Goal: Task Accomplishment & Management: Use online tool/utility

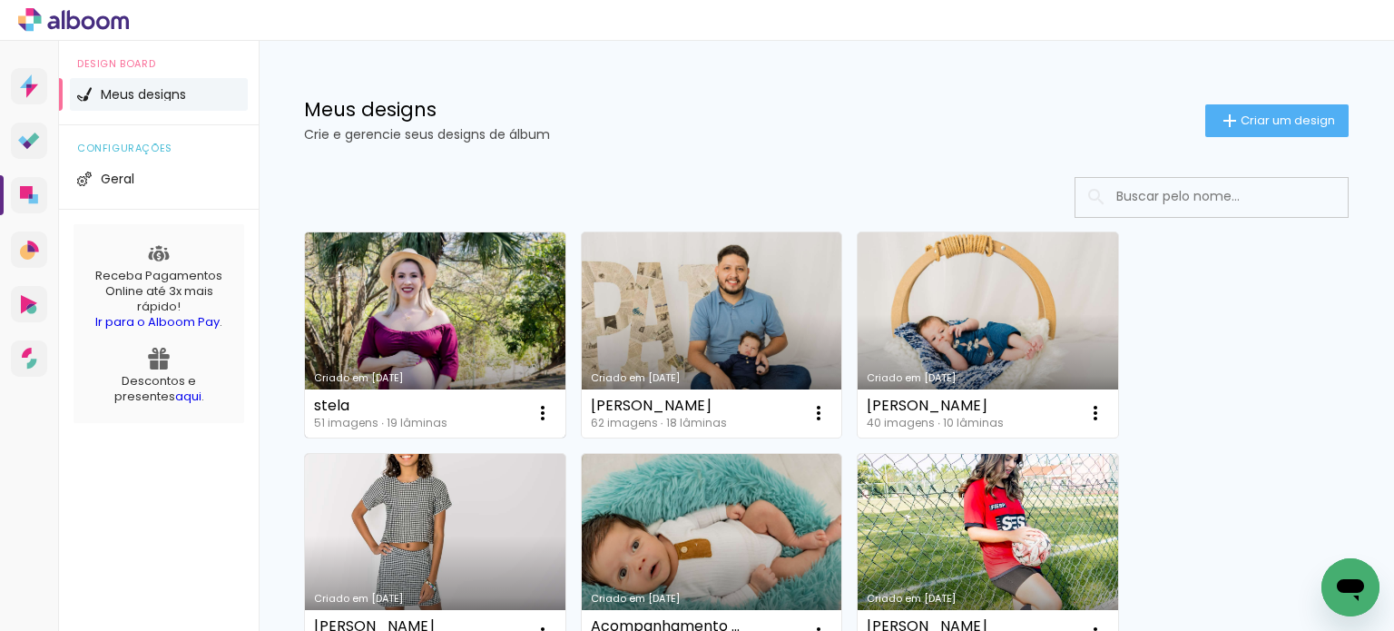
click at [407, 297] on link "Criado em [DATE]" at bounding box center [435, 334] width 261 height 205
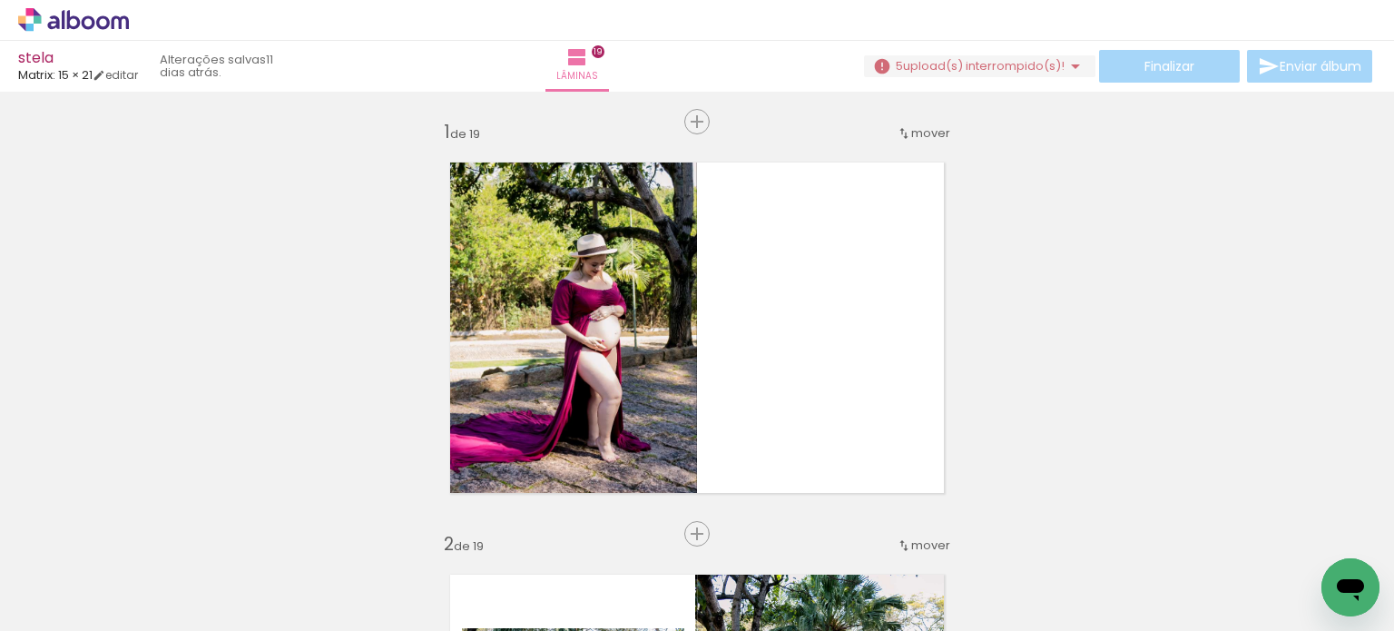
click at [47, 617] on paper-button "Adicionar Fotos" at bounding box center [56, 606] width 88 height 29
click at [0, 0] on input "file" at bounding box center [0, 0] width 0 height 0
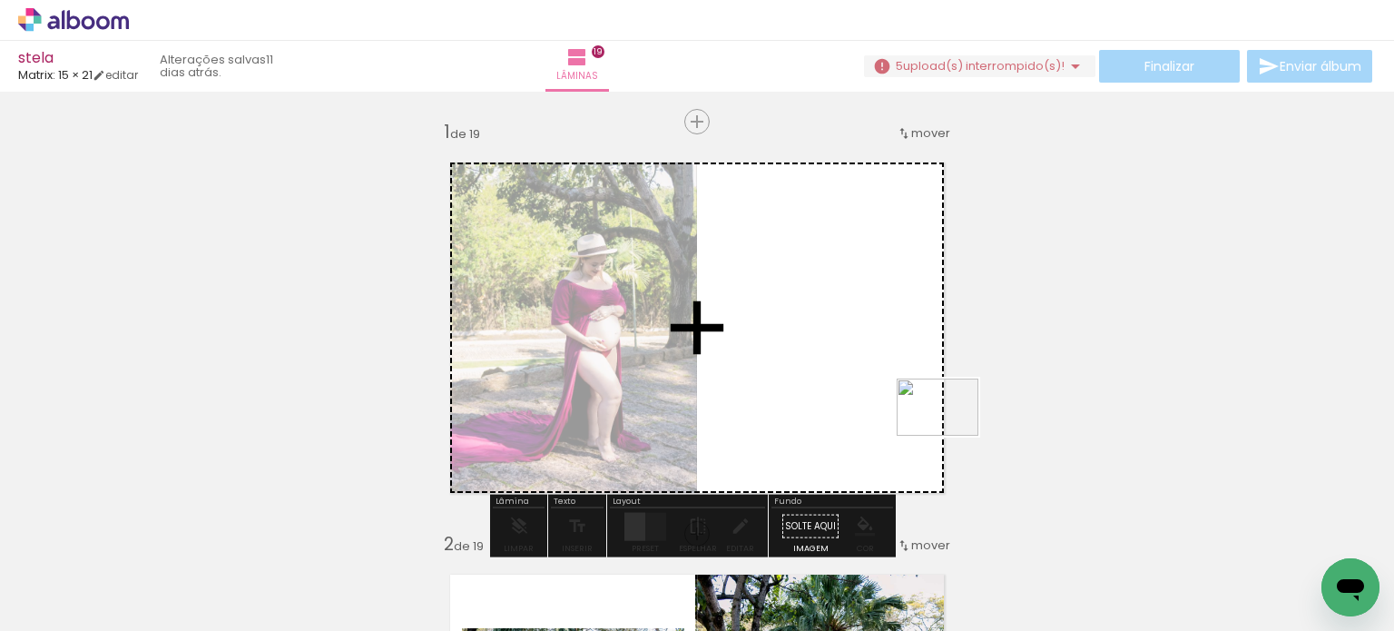
drag, startPoint x: 1282, startPoint y: 584, endPoint x: 889, endPoint y: 414, distance: 428.1
click at [889, 414] on quentale-workspace at bounding box center [697, 315] width 1394 height 631
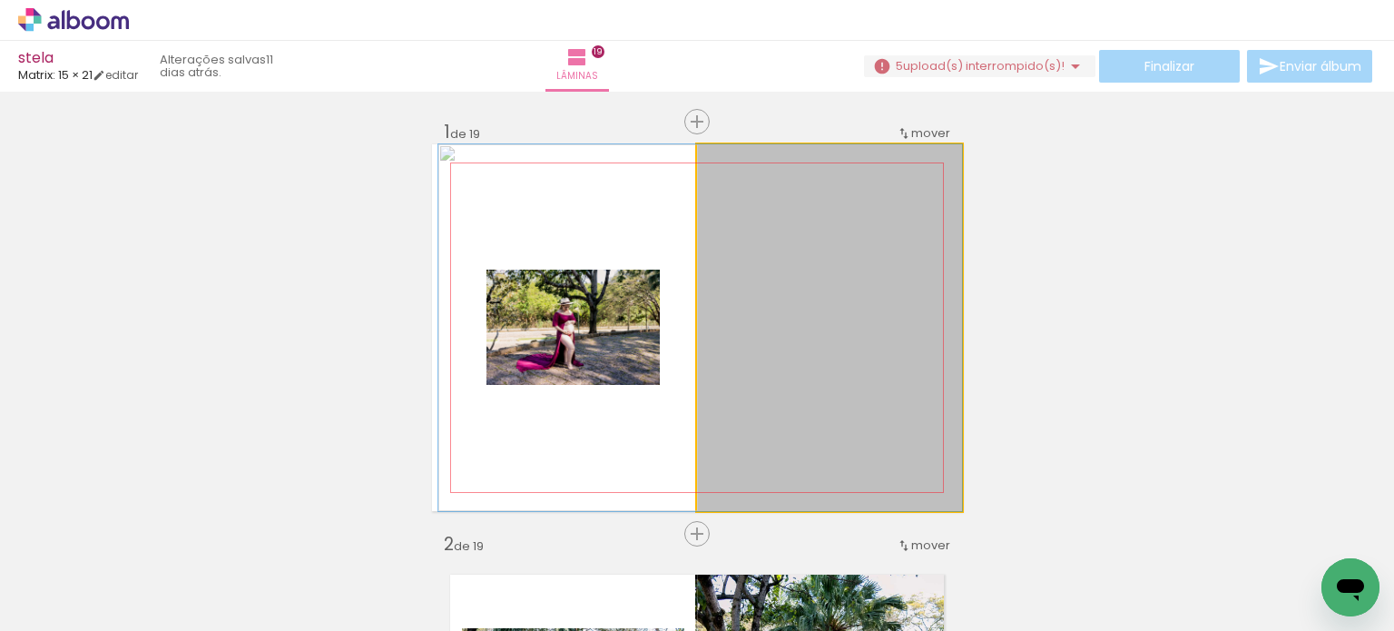
drag, startPoint x: 888, startPoint y: 354, endPoint x: 737, endPoint y: 358, distance: 150.7
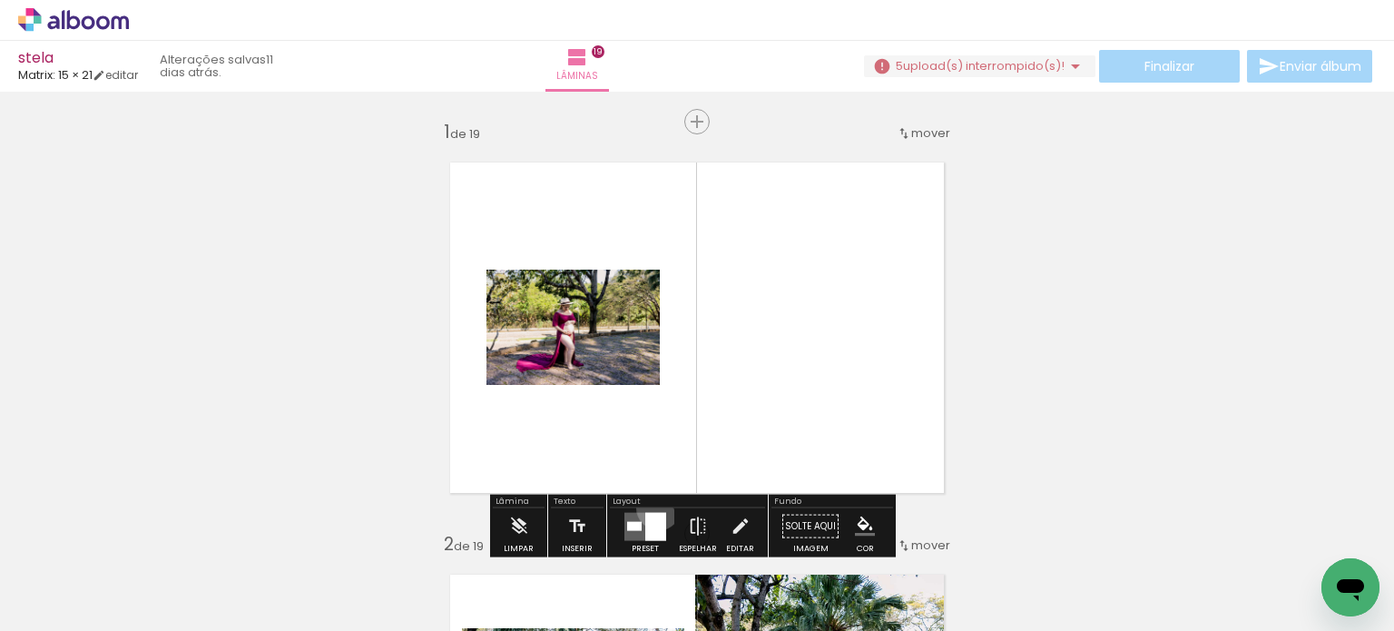
click at [654, 508] on div at bounding box center [645, 526] width 49 height 36
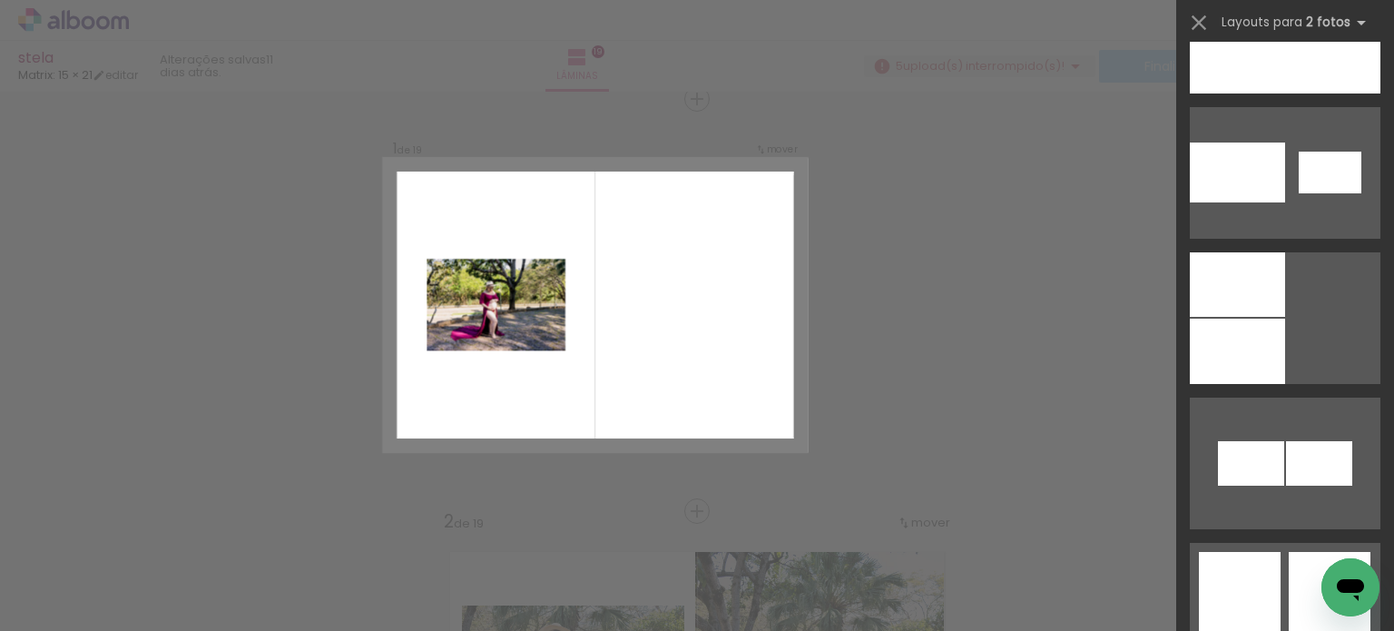
scroll to position [3126, 0]
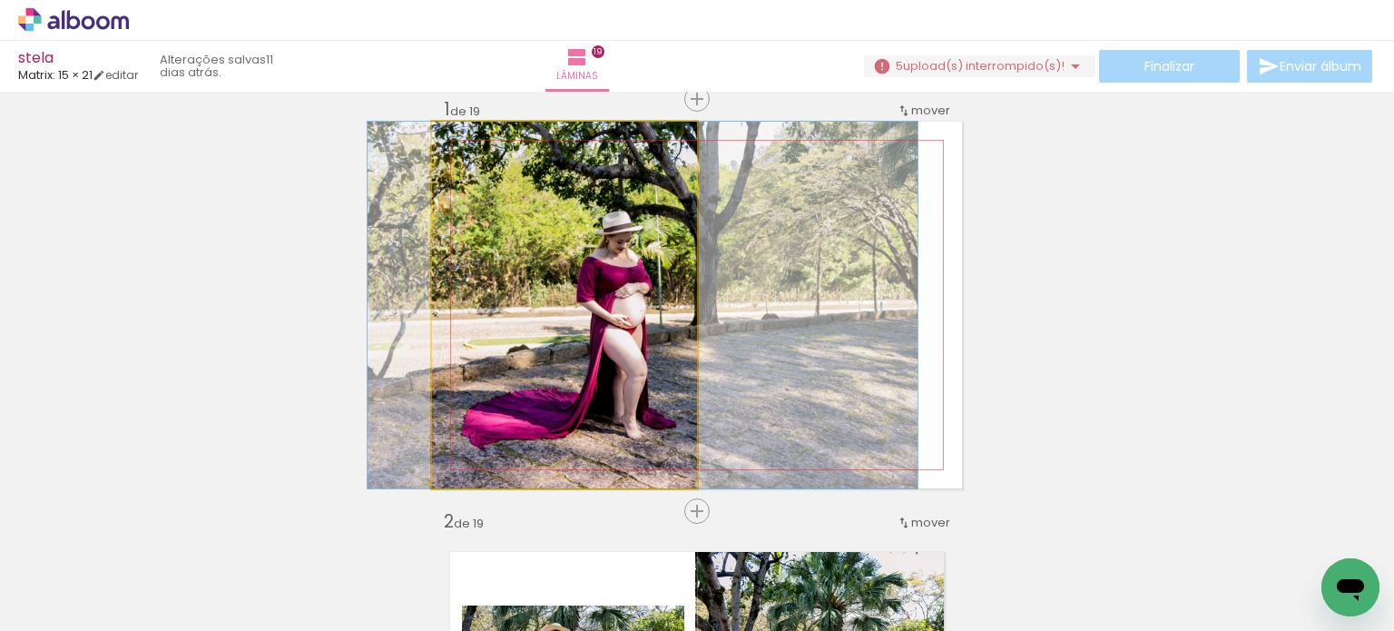
drag, startPoint x: 527, startPoint y: 300, endPoint x: 594, endPoint y: 299, distance: 66.3
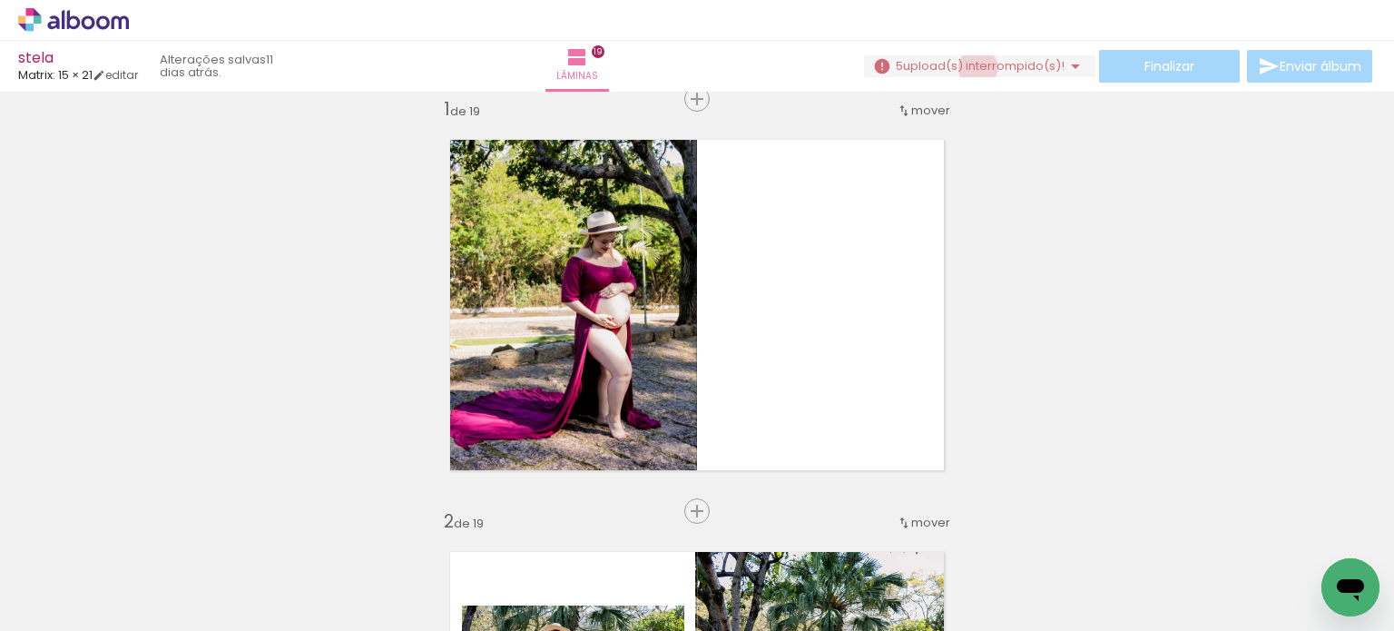
click at [970, 68] on span "upload(s) interrompido(s)!" at bounding box center [984, 65] width 162 height 17
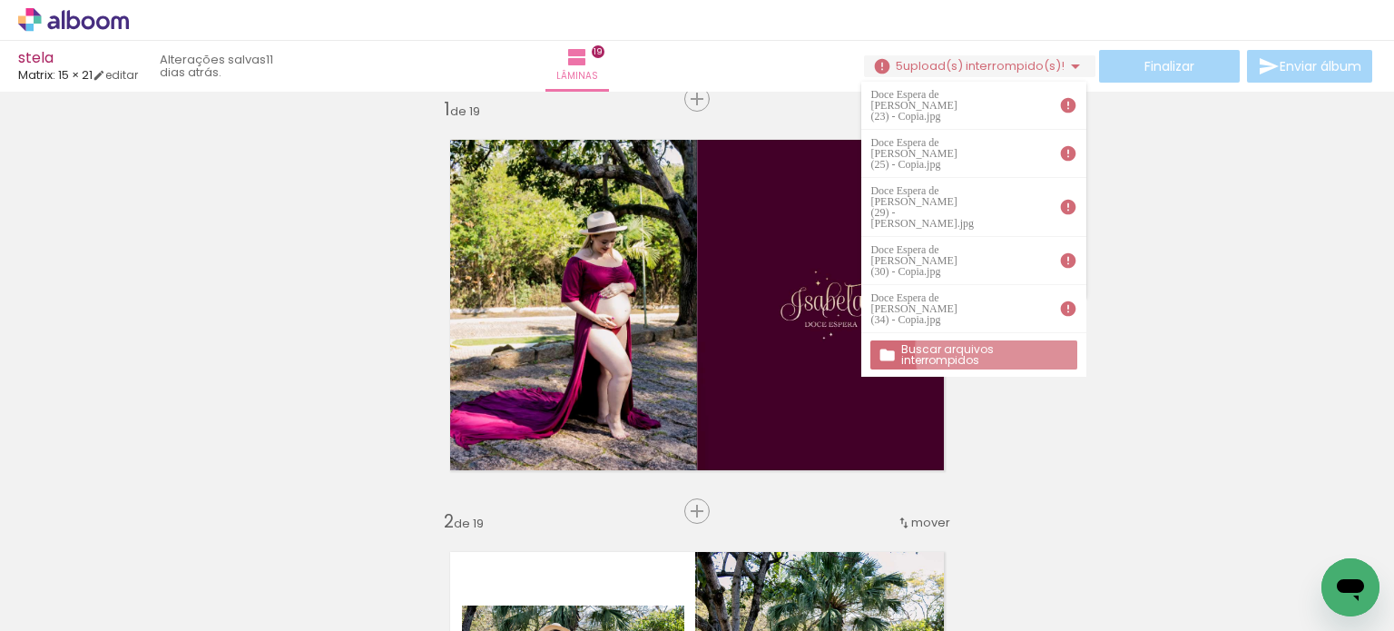
click at [0, 0] on slot "Buscar arquivos interrompidos" at bounding box center [0, 0] width 0 height 0
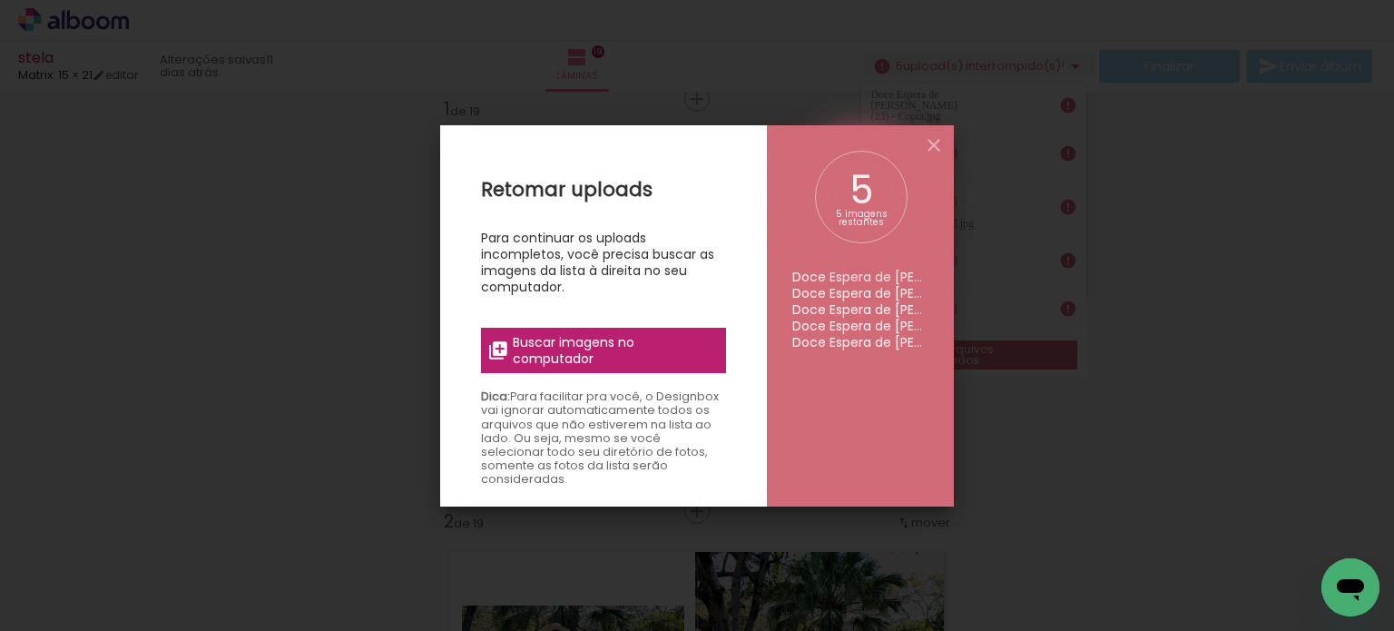
click at [657, 351] on span "Buscar imagens no computador" at bounding box center [614, 350] width 202 height 33
click at [0, 0] on input "file" at bounding box center [0, 0] width 0 height 0
click at [936, 146] on iron-icon at bounding box center [934, 145] width 22 height 22
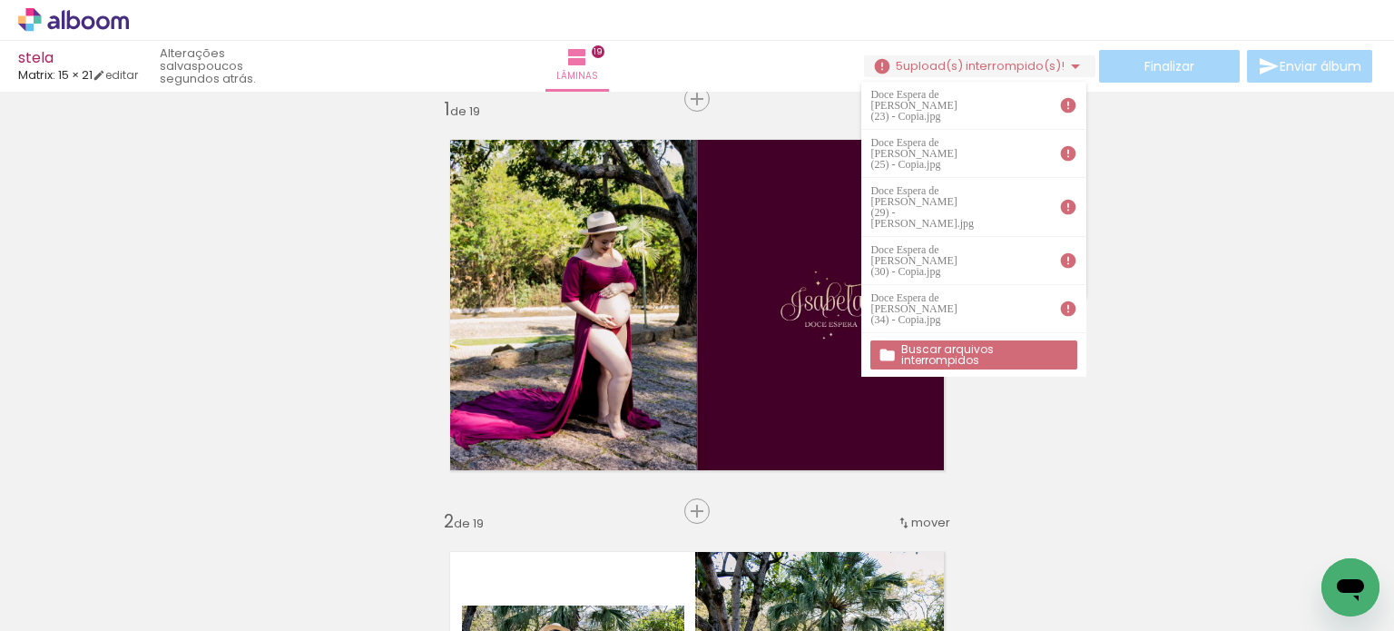
scroll to position [0, 989]
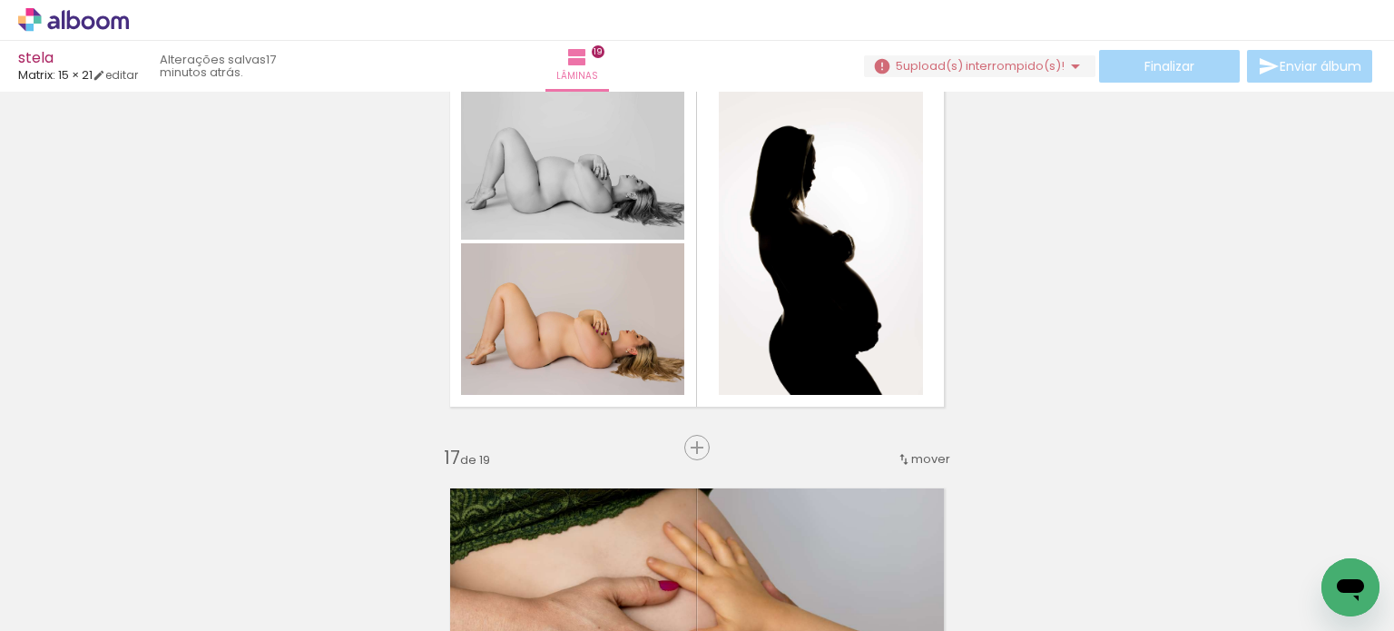
scroll to position [6232, 0]
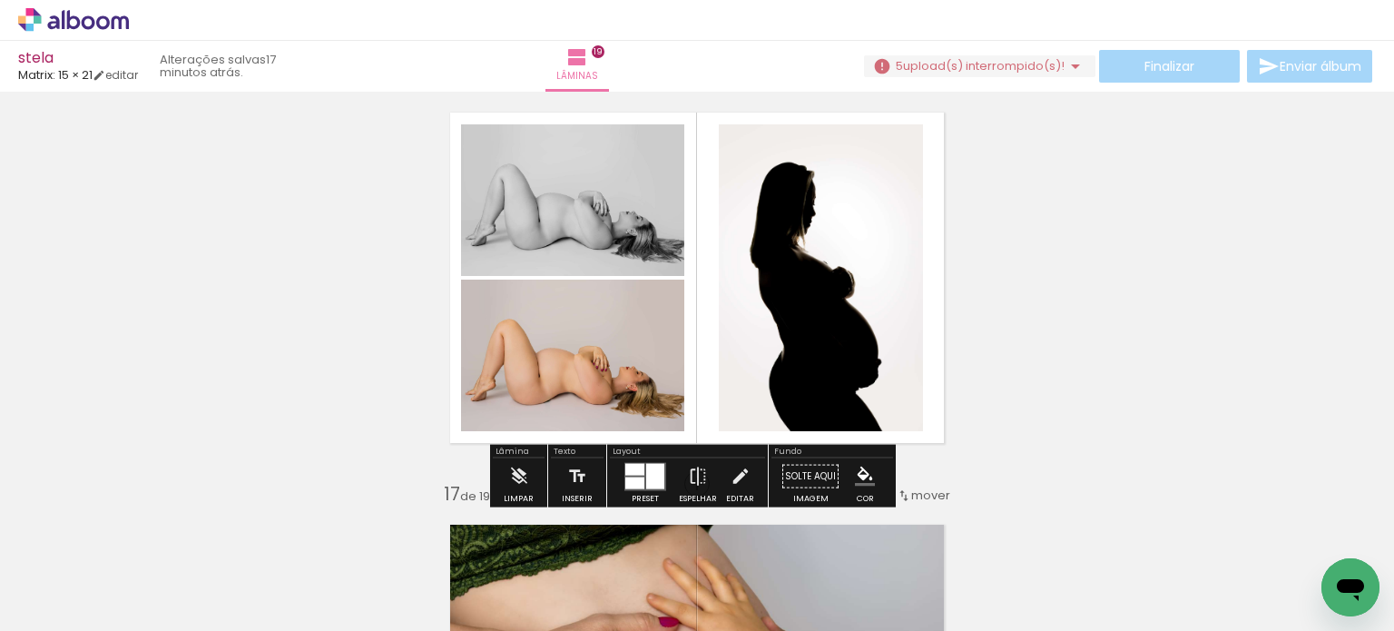
click at [781, 359] on quentale-photo at bounding box center [821, 277] width 204 height 307
click at [781, 361] on quentale-photo at bounding box center [821, 277] width 204 height 307
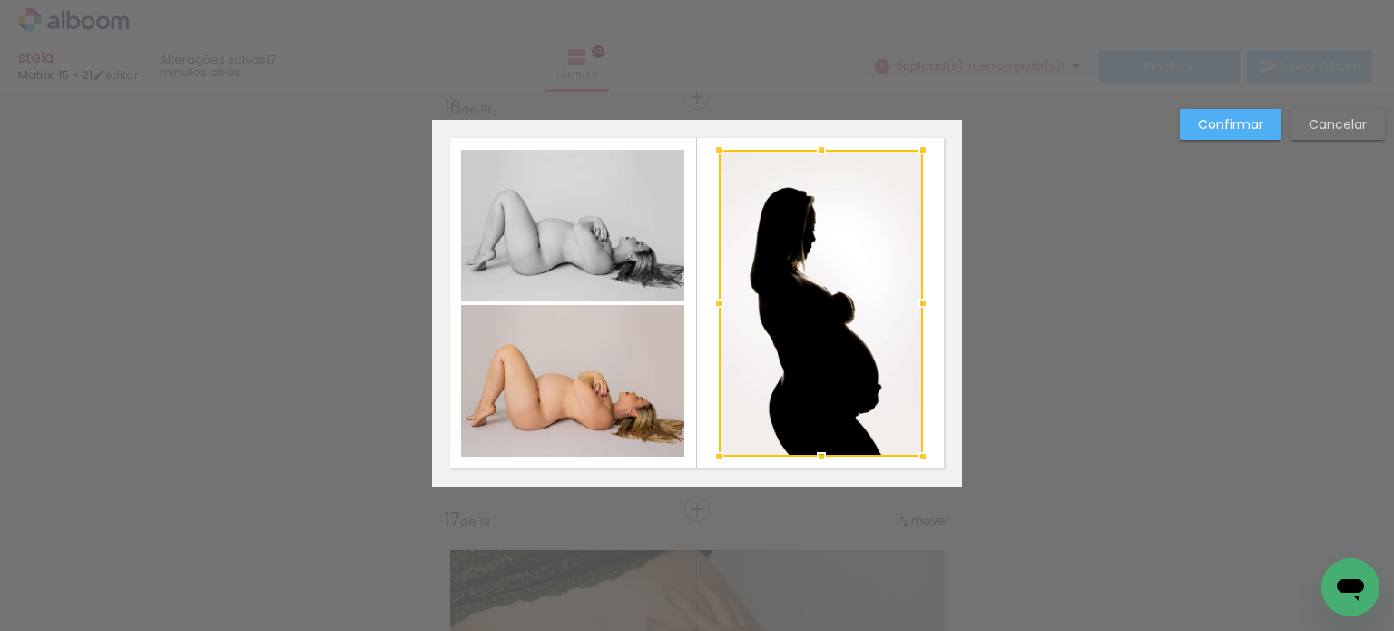
scroll to position [6204, 0]
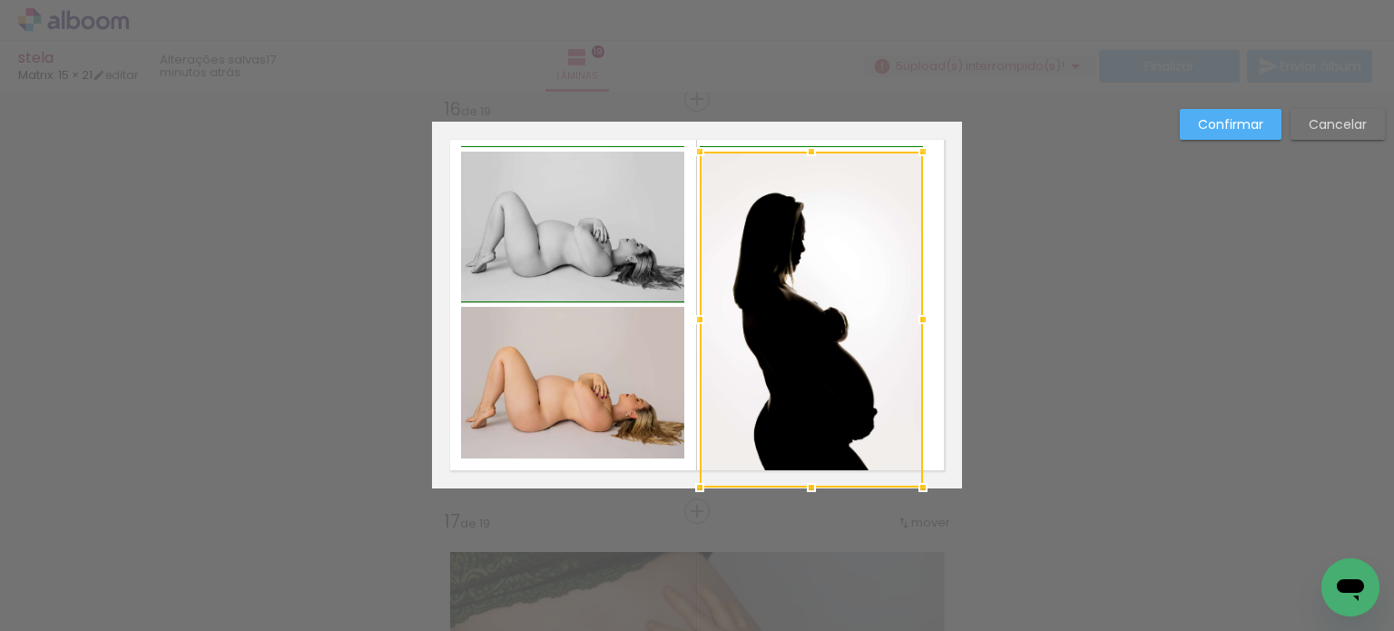
drag, startPoint x: 713, startPoint y: 461, endPoint x: 686, endPoint y: 485, distance: 35.4
click at [686, 485] on div at bounding box center [700, 487] width 36 height 36
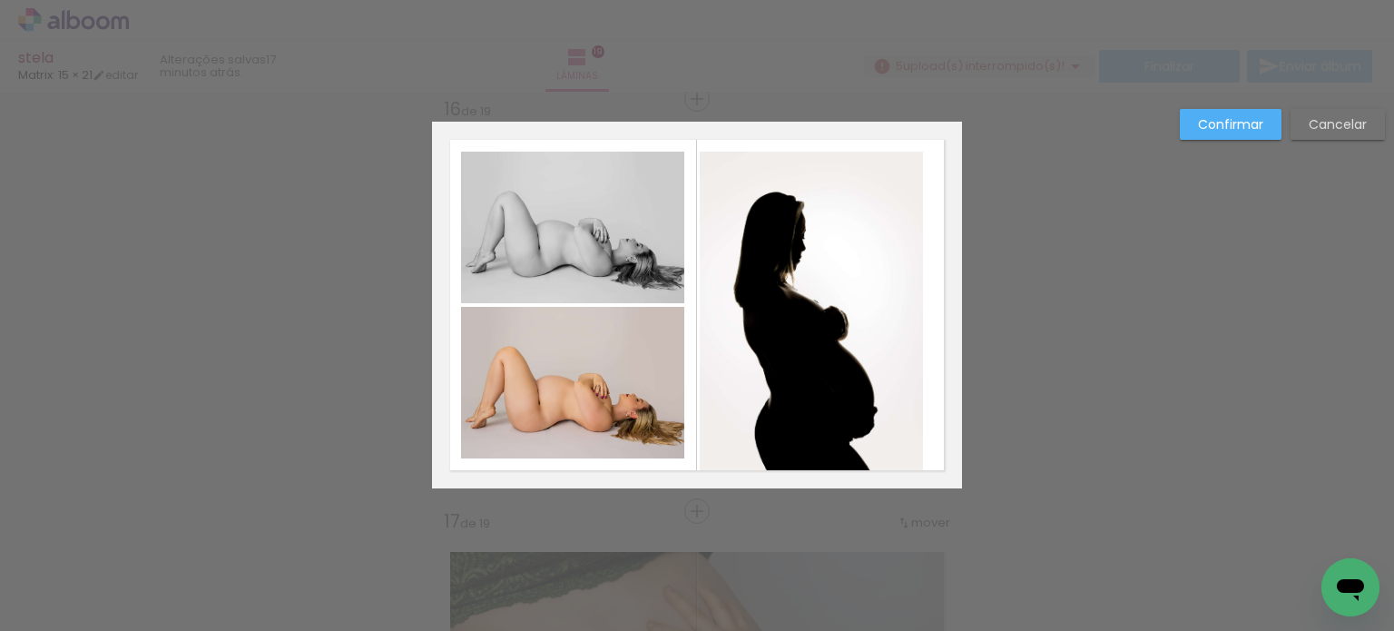
click at [715, 371] on quentale-photo at bounding box center [811, 319] width 223 height 334
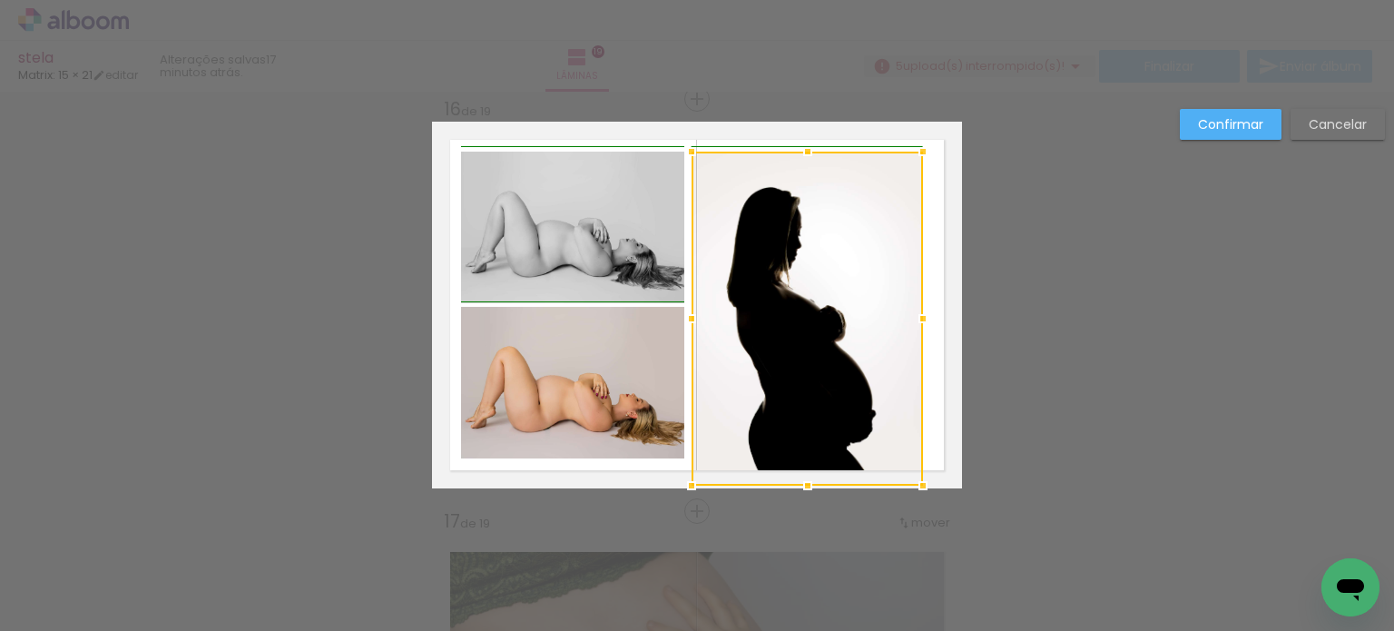
click at [692, 320] on div at bounding box center [692, 318] width 36 height 36
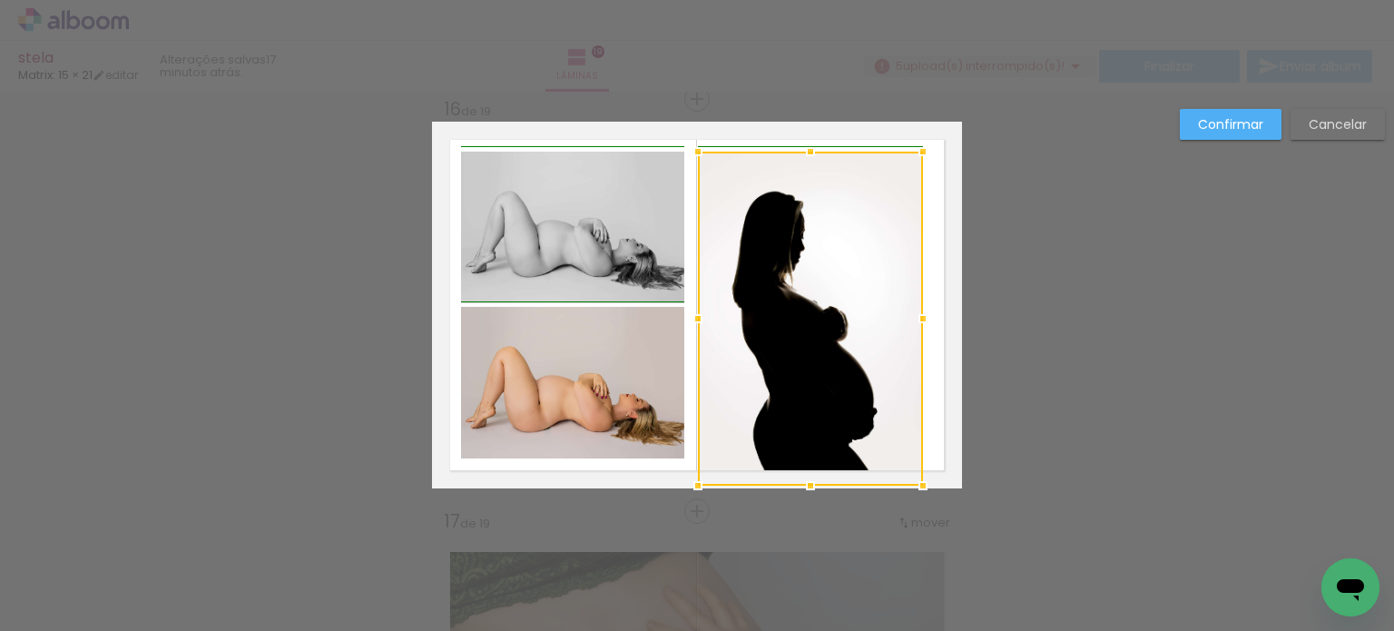
click at [689, 317] on div at bounding box center [698, 318] width 36 height 36
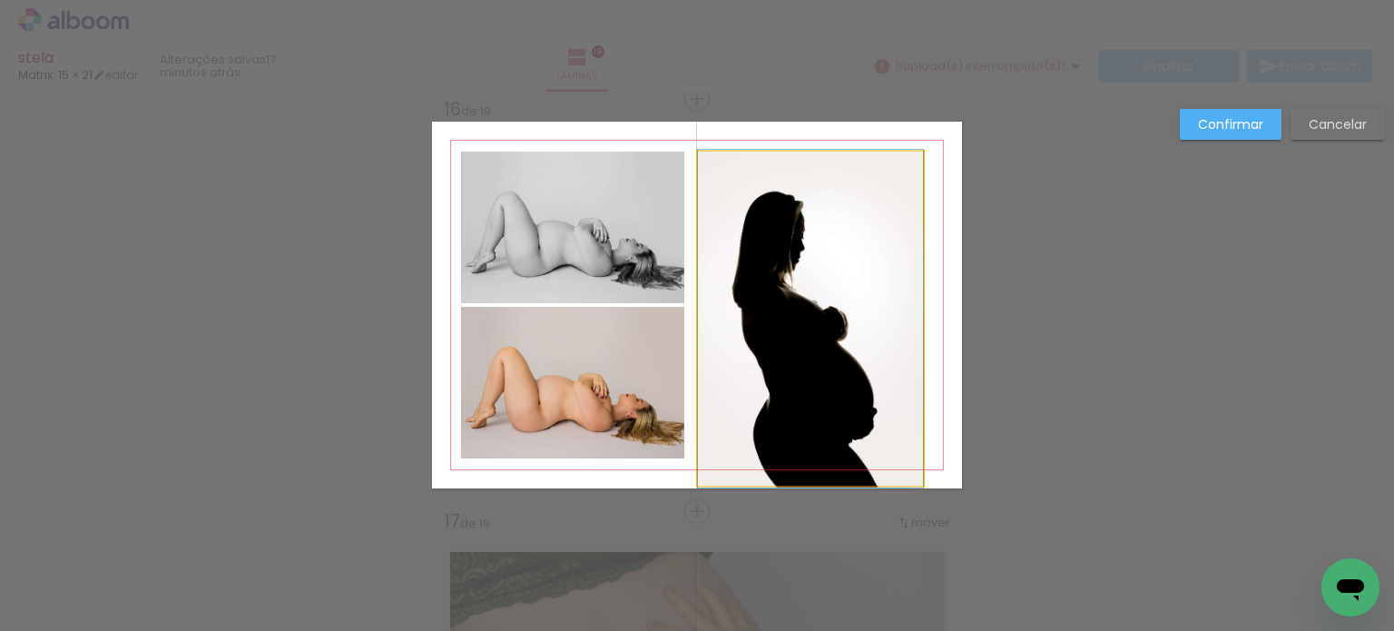
click at [872, 177] on quentale-photo at bounding box center [810, 319] width 225 height 334
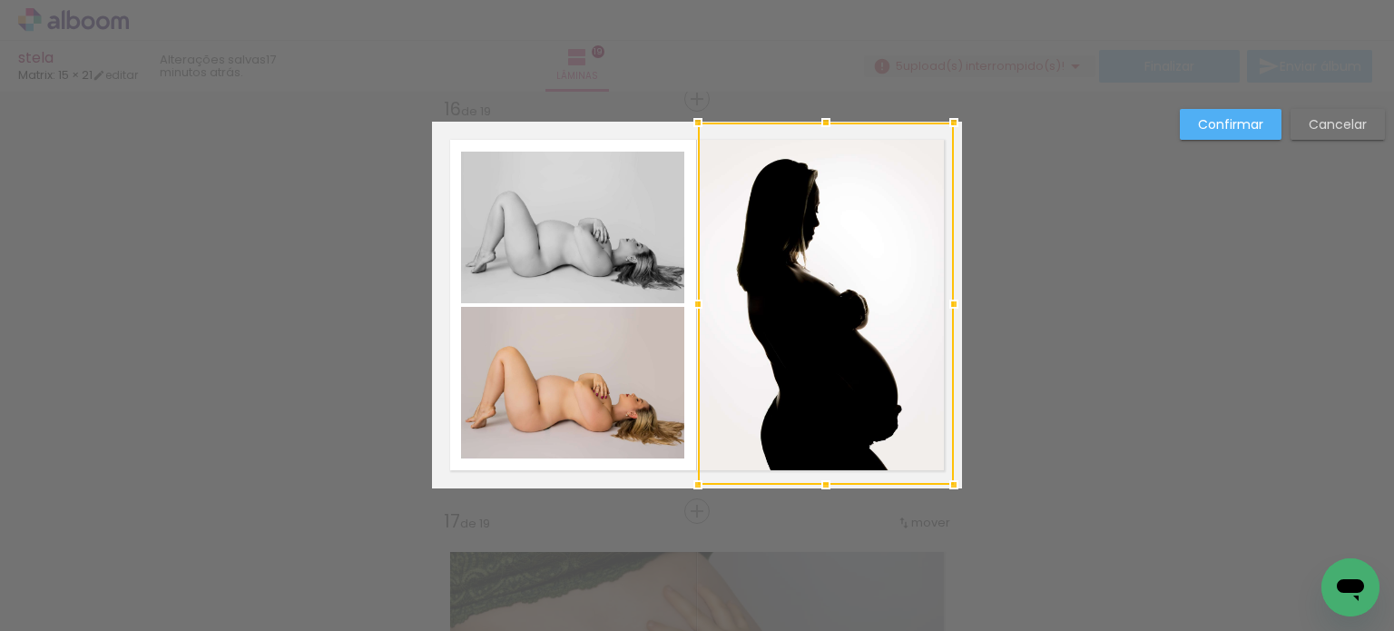
drag, startPoint x: 926, startPoint y: 137, endPoint x: 961, endPoint y: 89, distance: 59.7
click at [962, 0] on div "stela Matrix: 15 × 21 editar 17 minutos atrás. Lâminas 19 Finalizar Enviar álbu…" at bounding box center [697, 0] width 1394 height 0
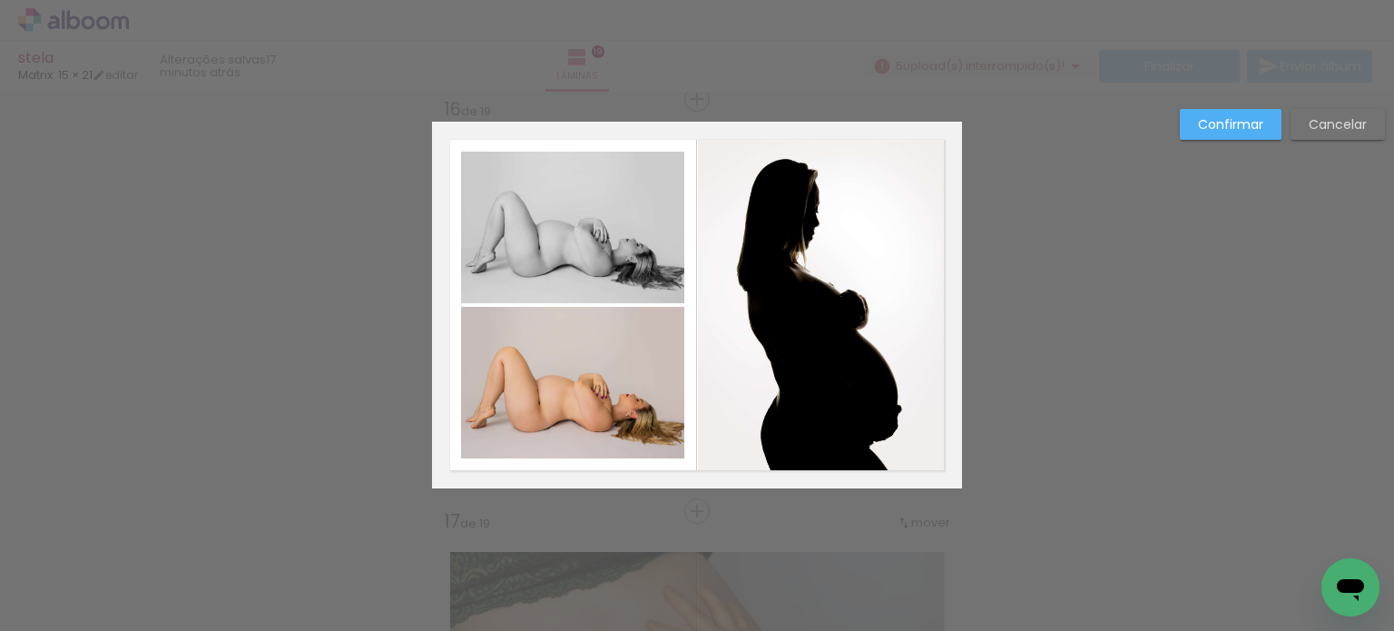
click at [768, 398] on quentale-photo at bounding box center [826, 304] width 256 height 362
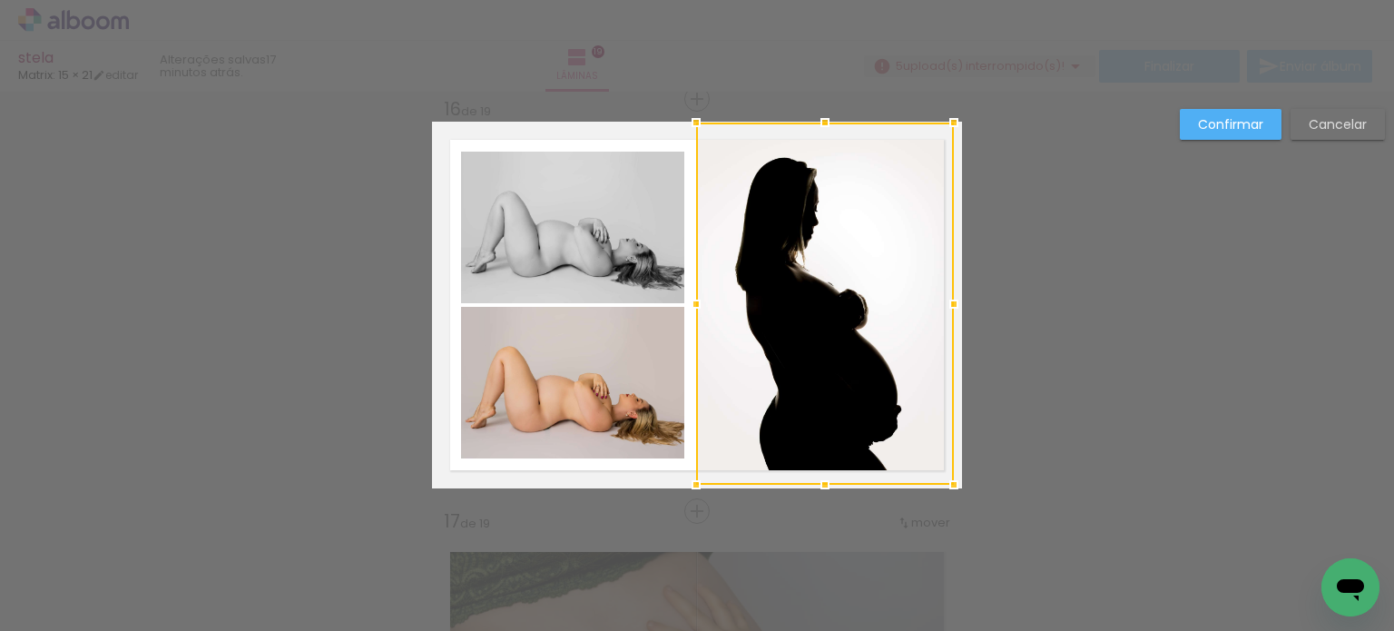
click at [681, 302] on div at bounding box center [696, 304] width 36 height 36
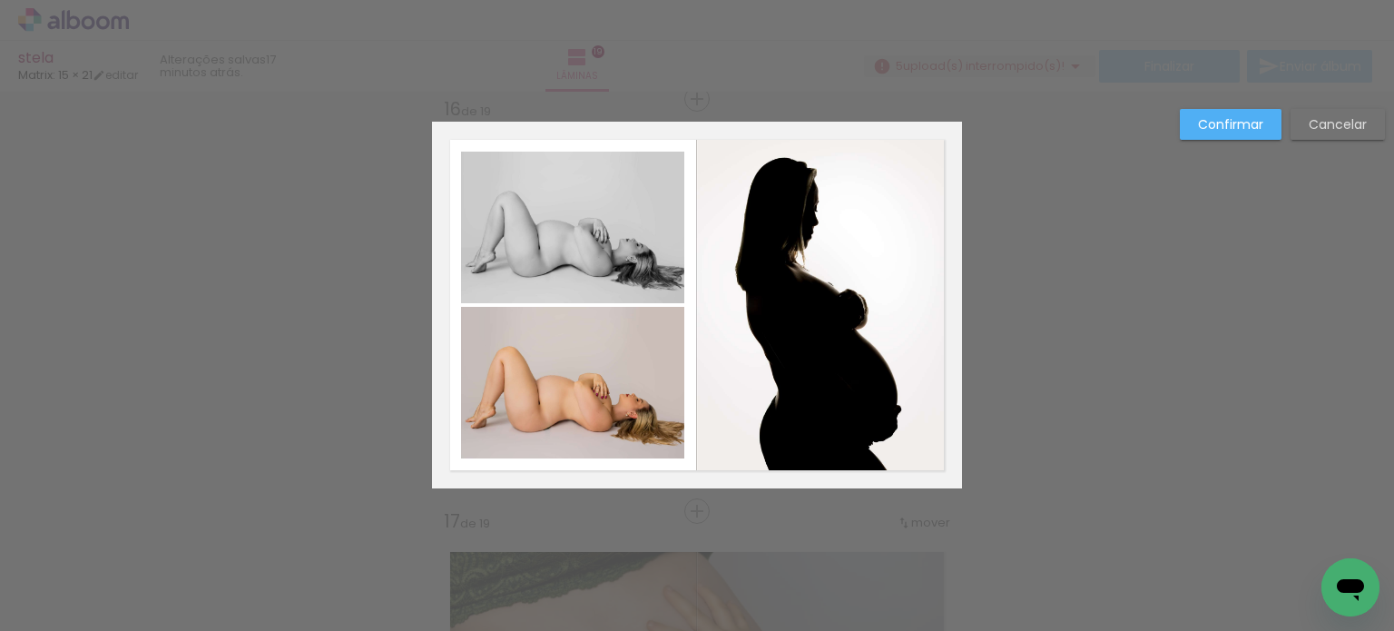
drag, startPoint x: 1228, startPoint y: 141, endPoint x: 1224, endPoint y: 131, distance: 11.0
click at [1227, 140] on div "Confirmar Cancelar" at bounding box center [1278, 131] width 214 height 44
drag, startPoint x: 1223, startPoint y: 126, endPoint x: 1255, endPoint y: 163, distance: 49.5
click at [0, 0] on slot "Confirmar" at bounding box center [0, 0] width 0 height 0
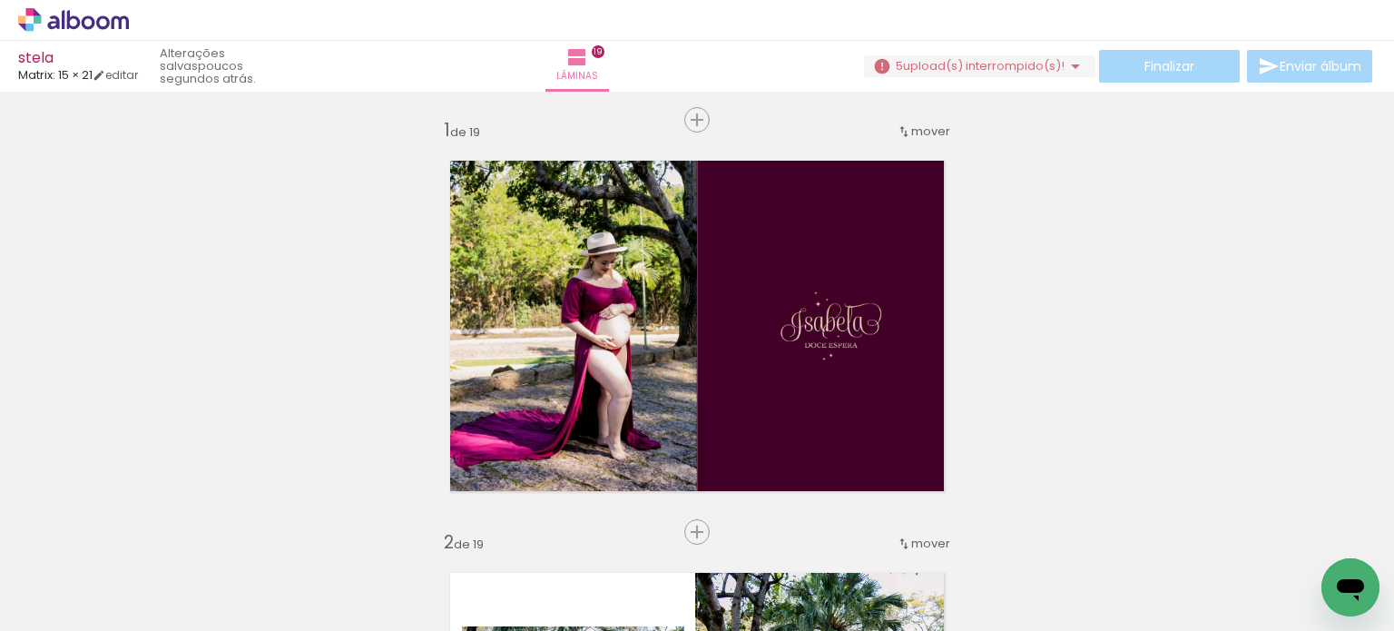
scroll to position [0, 0]
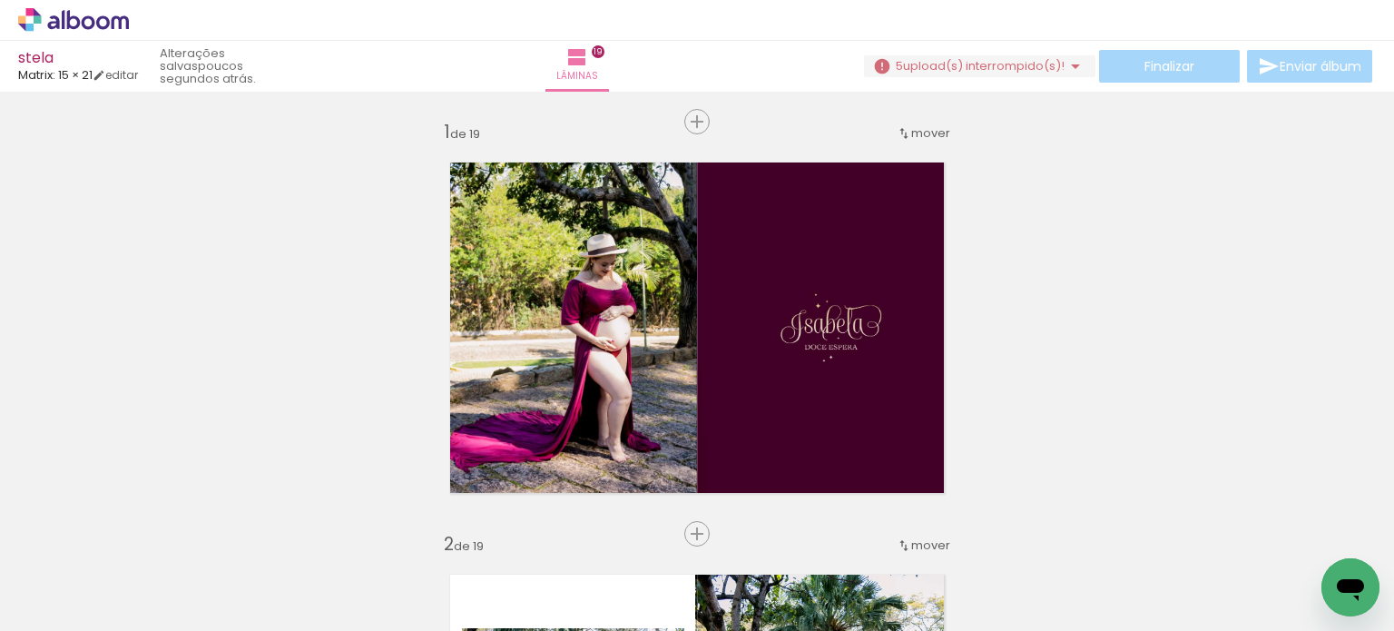
click at [0, 0] on slot at bounding box center [0, 0] width 0 height 0
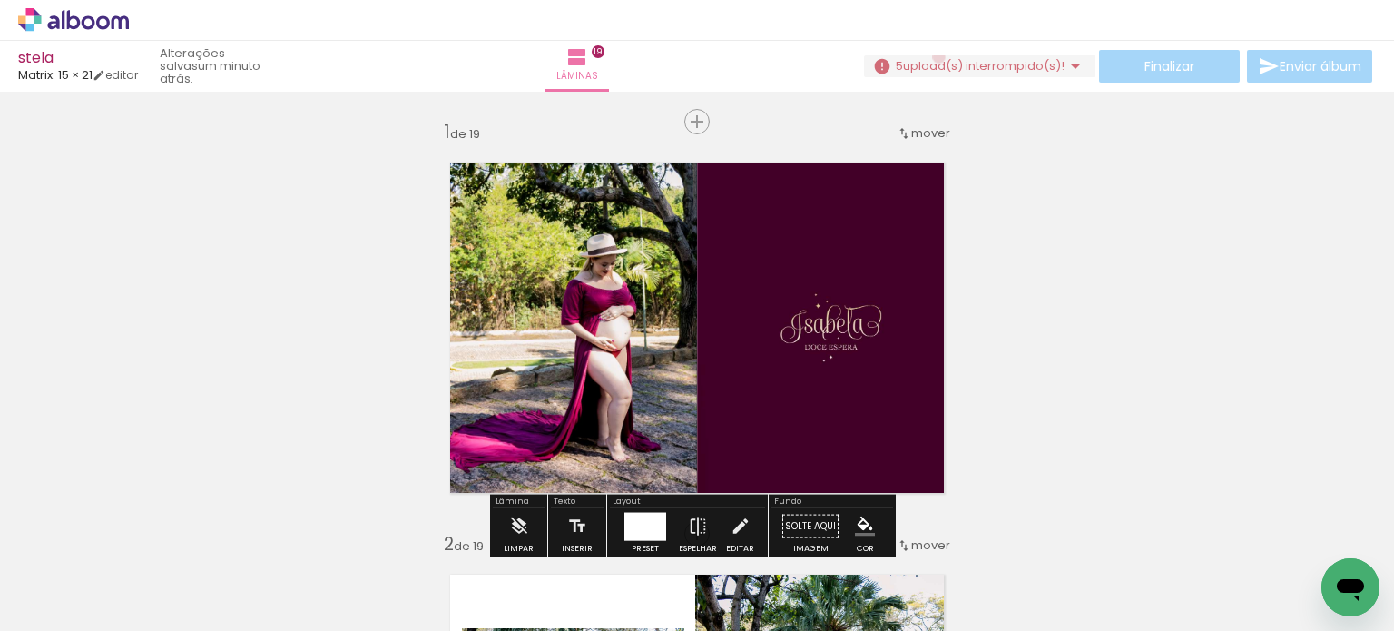
click at [931, 58] on span "upload(s) interrompido(s)!" at bounding box center [984, 65] width 162 height 17
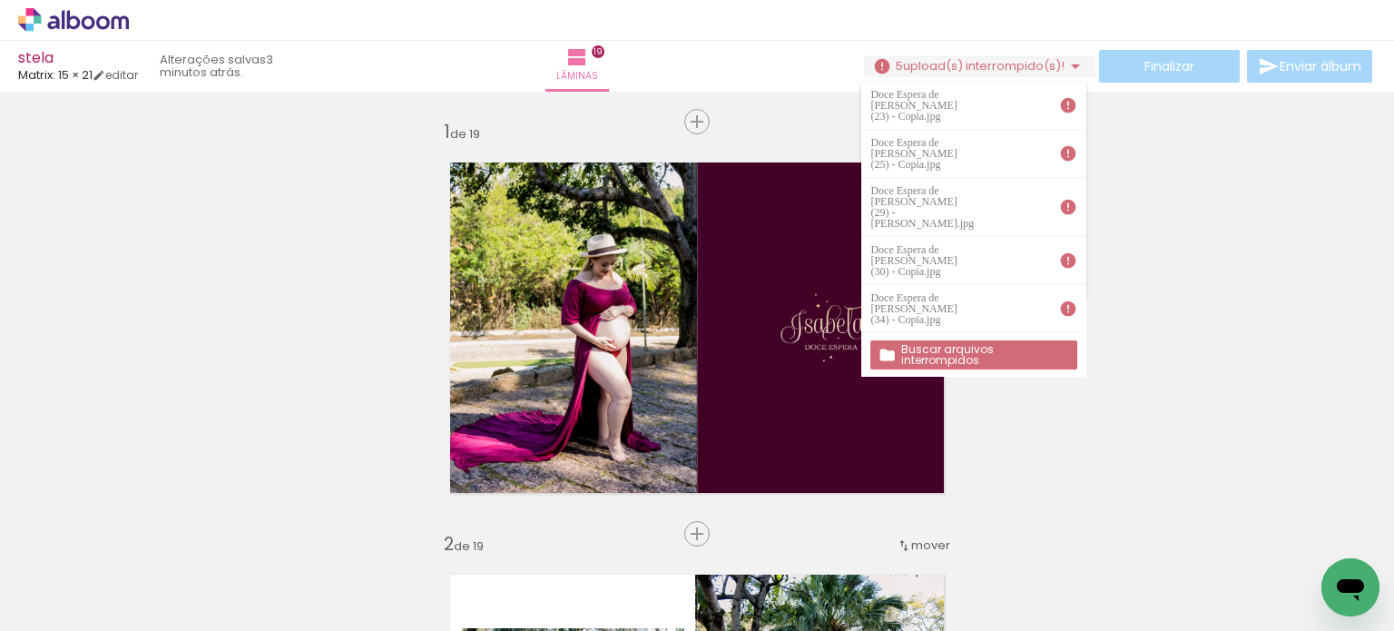
scroll to position [0, 1024]
click at [64, 598] on span "Adicionar Fotos" at bounding box center [64, 606] width 54 height 20
click at [0, 0] on input "file" at bounding box center [0, 0] width 0 height 0
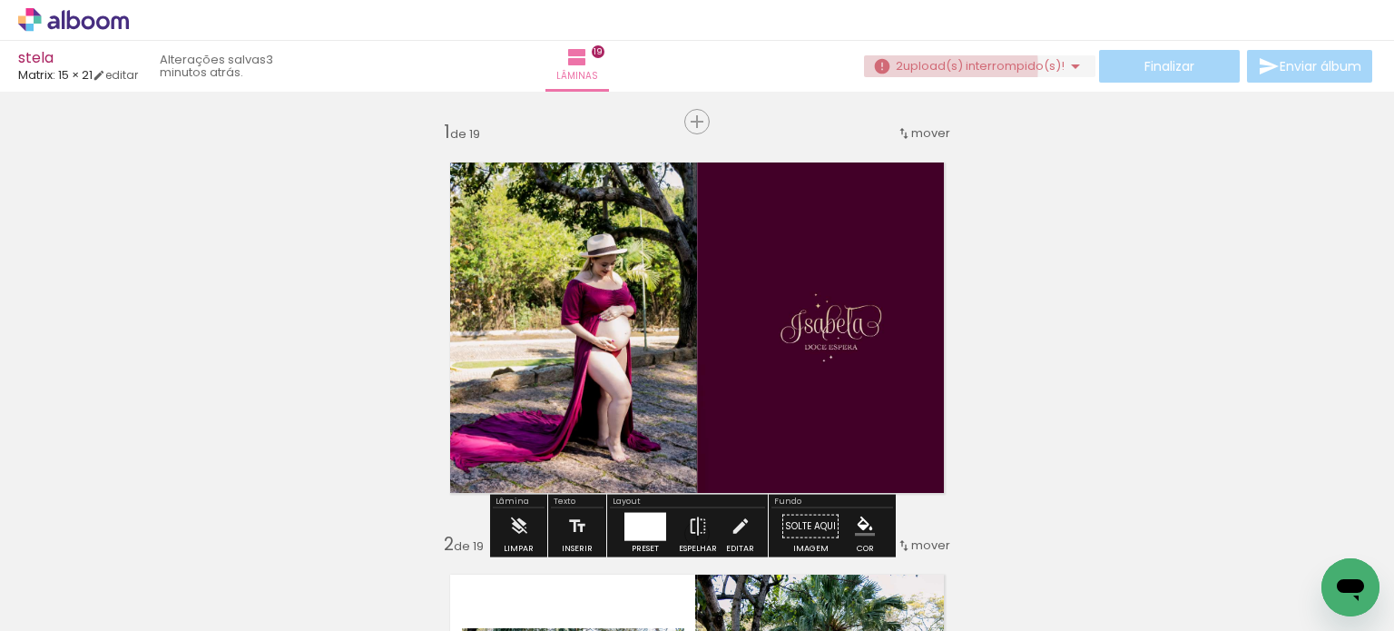
click at [940, 68] on span "upload(s) interrompido(s)!" at bounding box center [984, 65] width 162 height 17
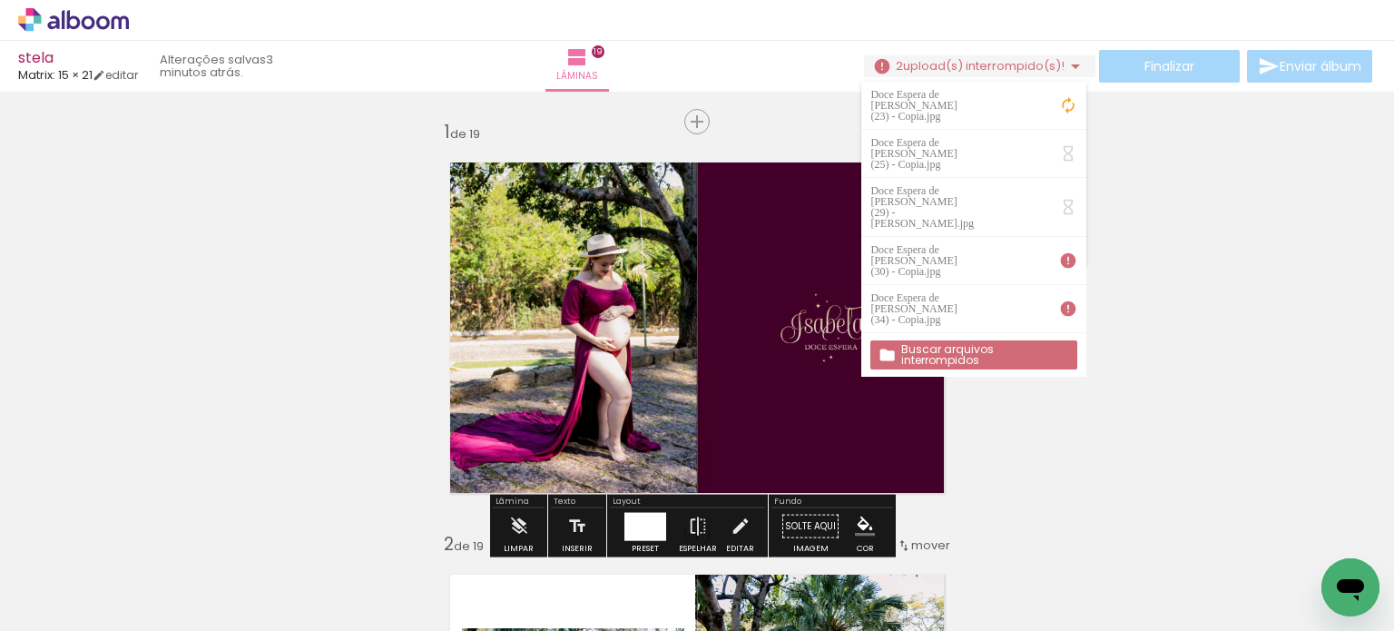
click at [45, 611] on span "Adicionar Fotos" at bounding box center [64, 606] width 54 height 20
click at [0, 0] on input "file" at bounding box center [0, 0] width 0 height 0
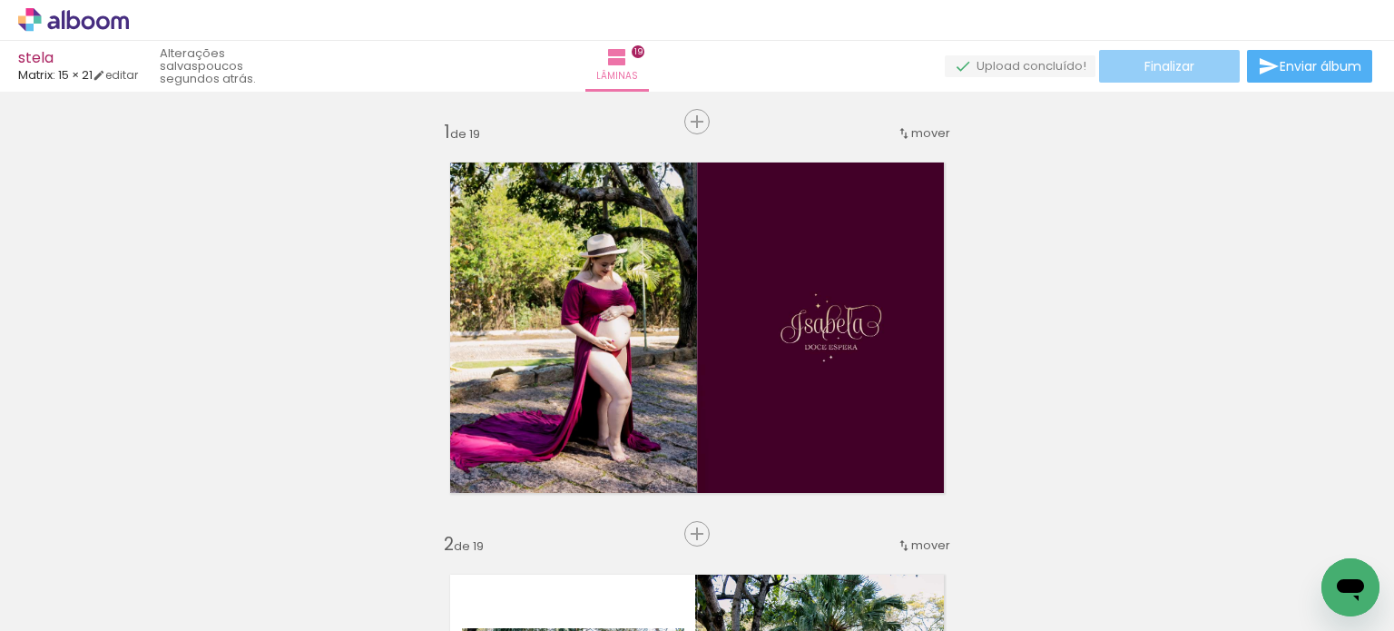
click at [1203, 74] on paper-button "Finalizar" at bounding box center [1169, 66] width 141 height 33
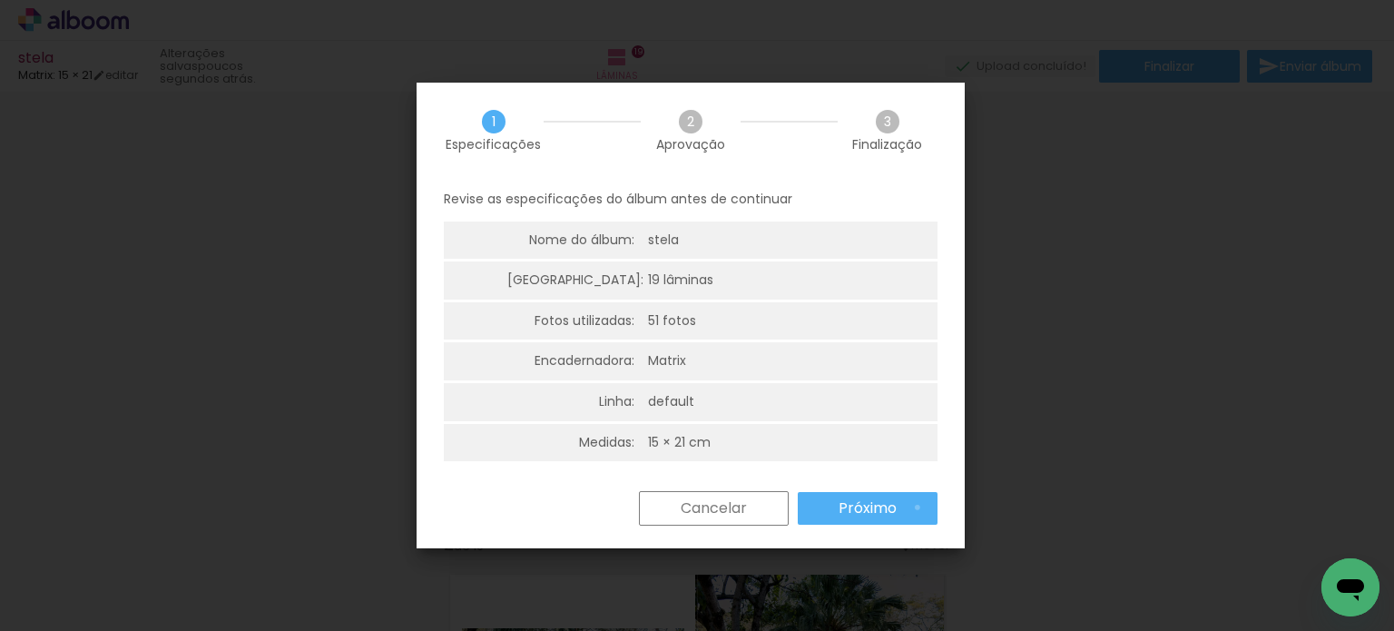
click at [915, 507] on paper-button "Próximo" at bounding box center [868, 508] width 140 height 33
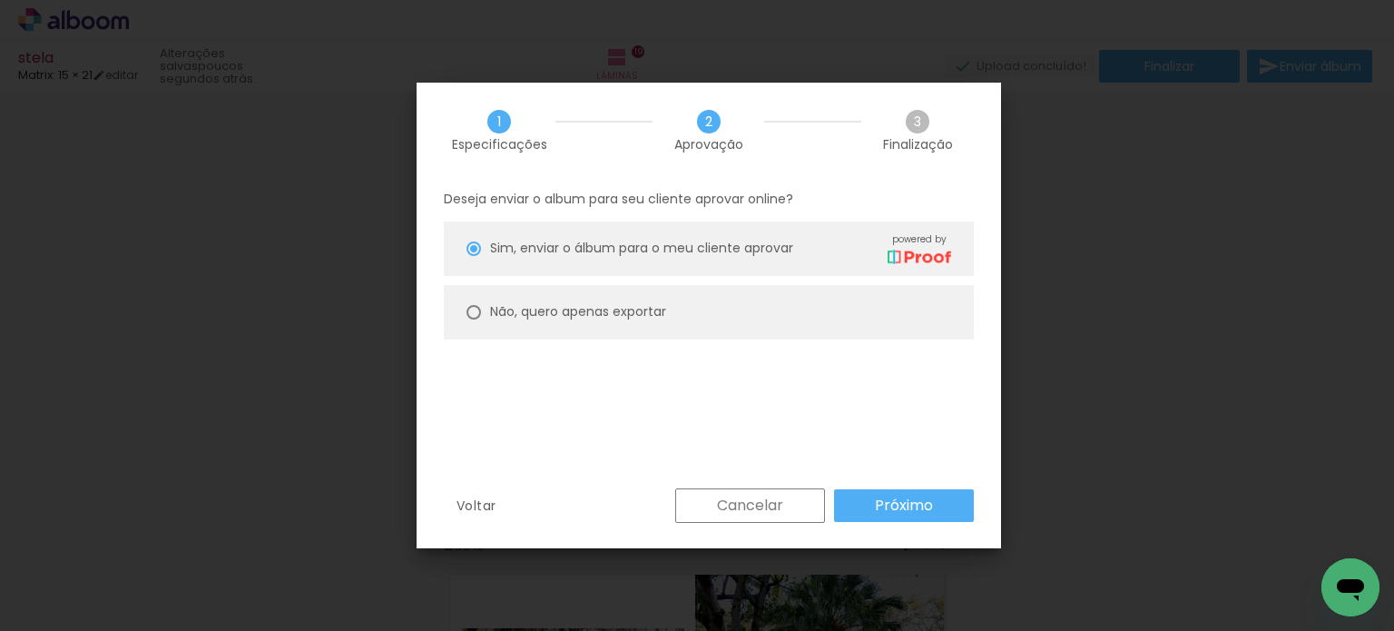
click at [0, 0] on slot "Próximo" at bounding box center [0, 0] width 0 height 0
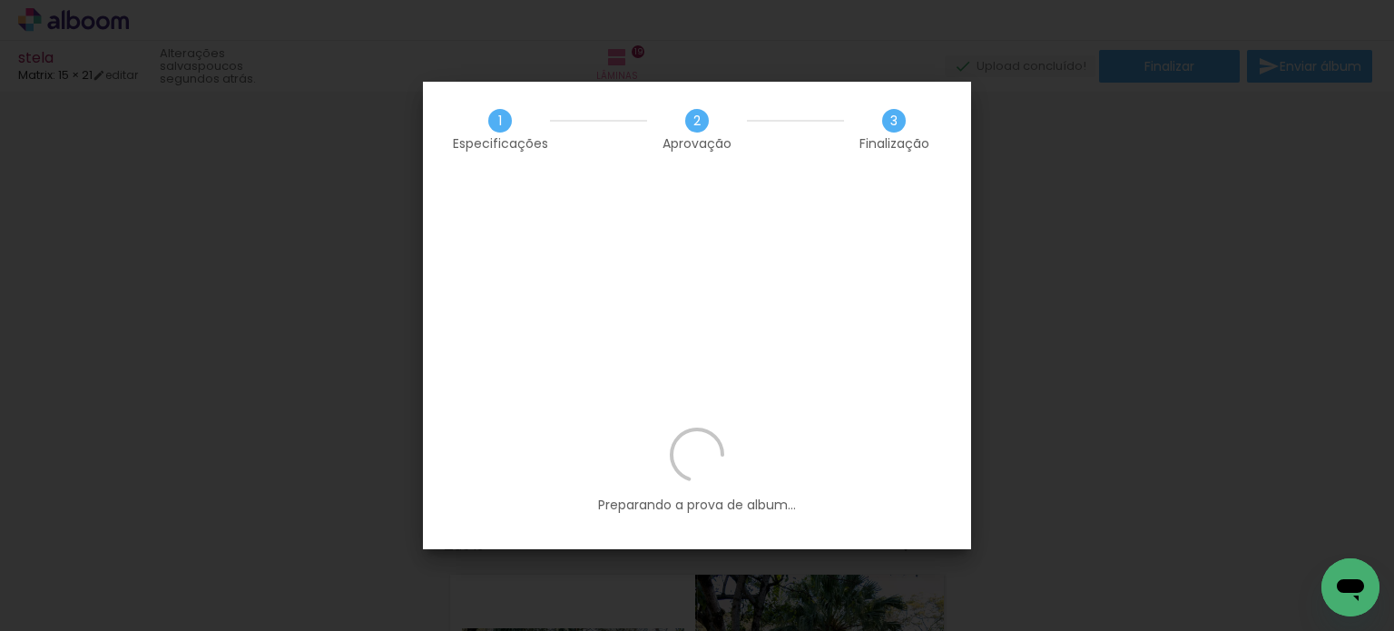
scroll to position [0, 1024]
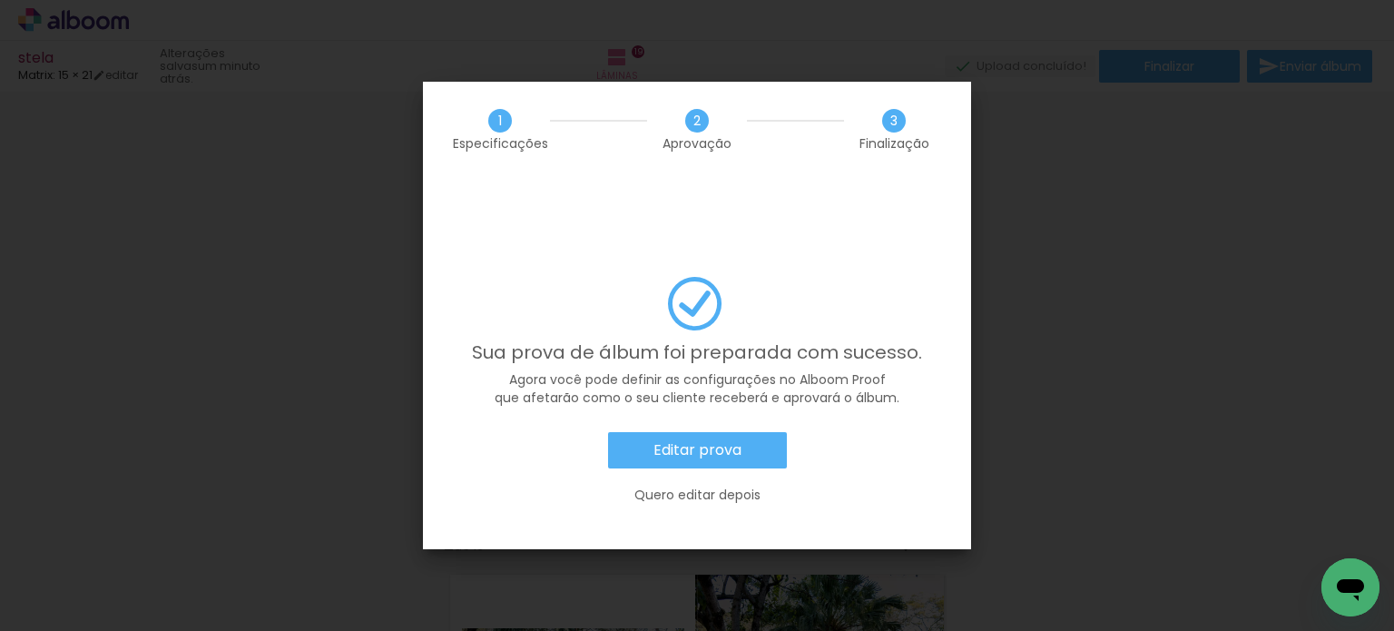
click at [0, 0] on slot "Editar prova" at bounding box center [0, 0] width 0 height 0
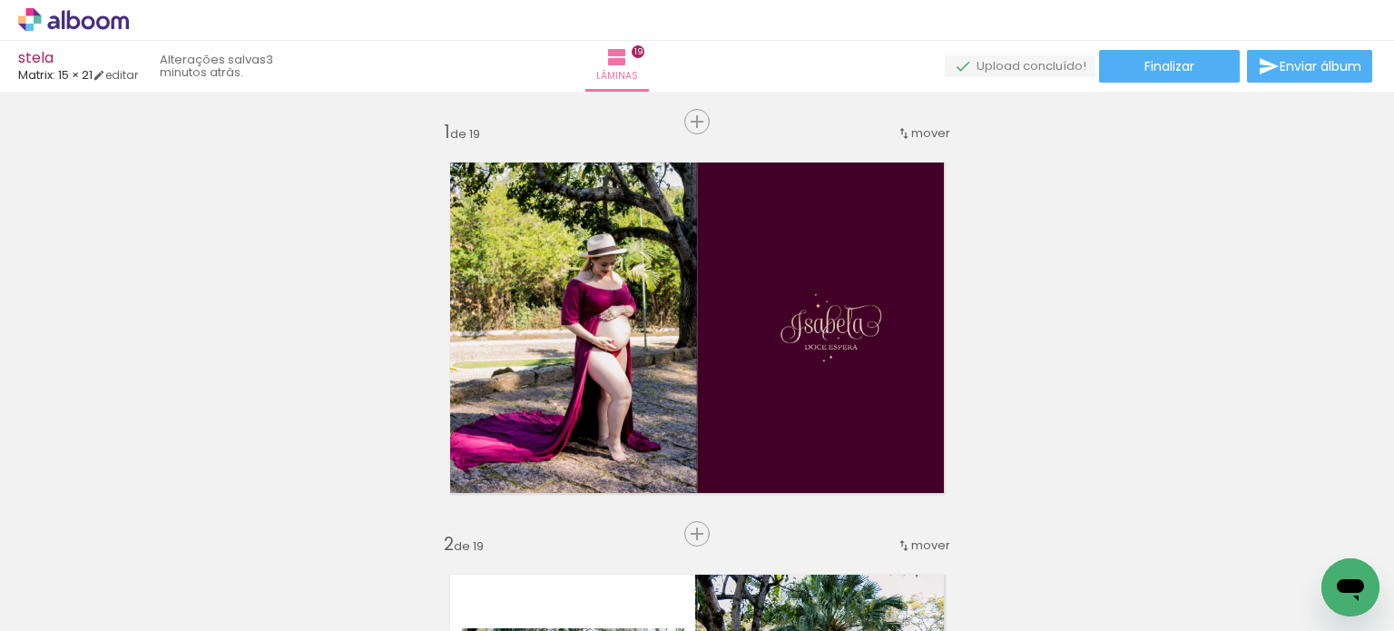
scroll to position [0, 1024]
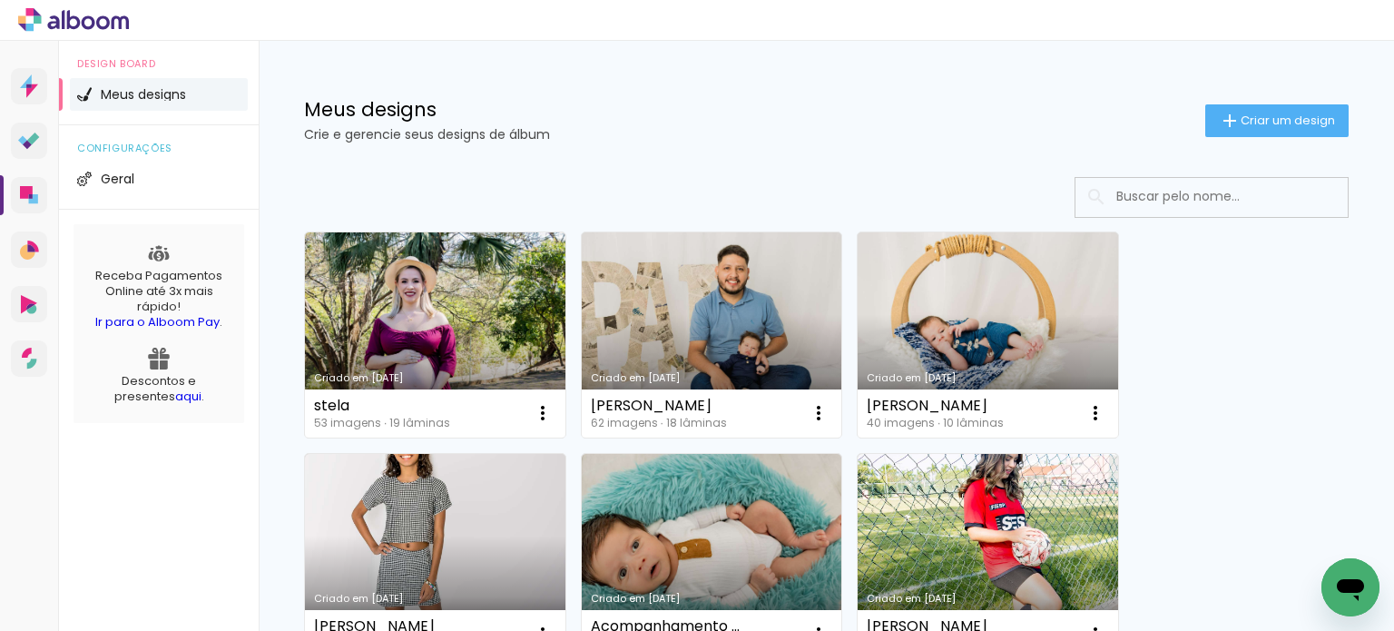
click at [723, 318] on link "Criado em [DATE]" at bounding box center [712, 334] width 261 height 205
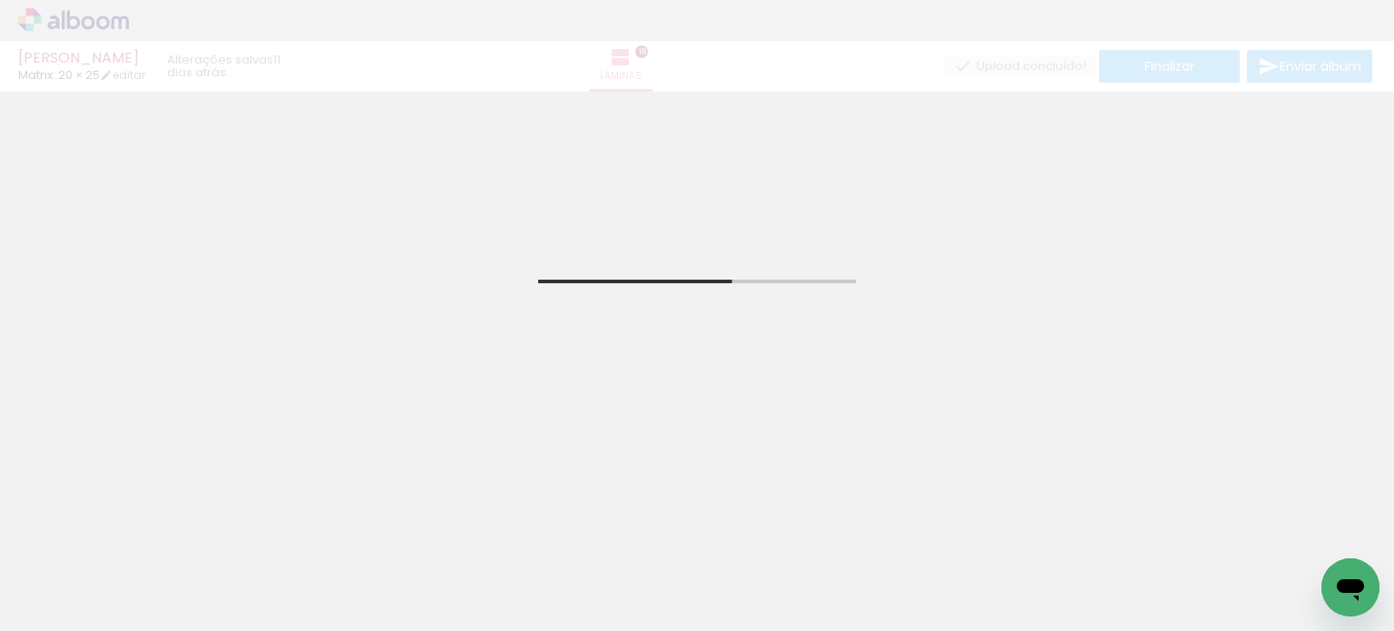
click at [84, 604] on span "Adicionar Fotos" at bounding box center [64, 606] width 54 height 20
click at [0, 0] on input "file" at bounding box center [0, 0] width 0 height 0
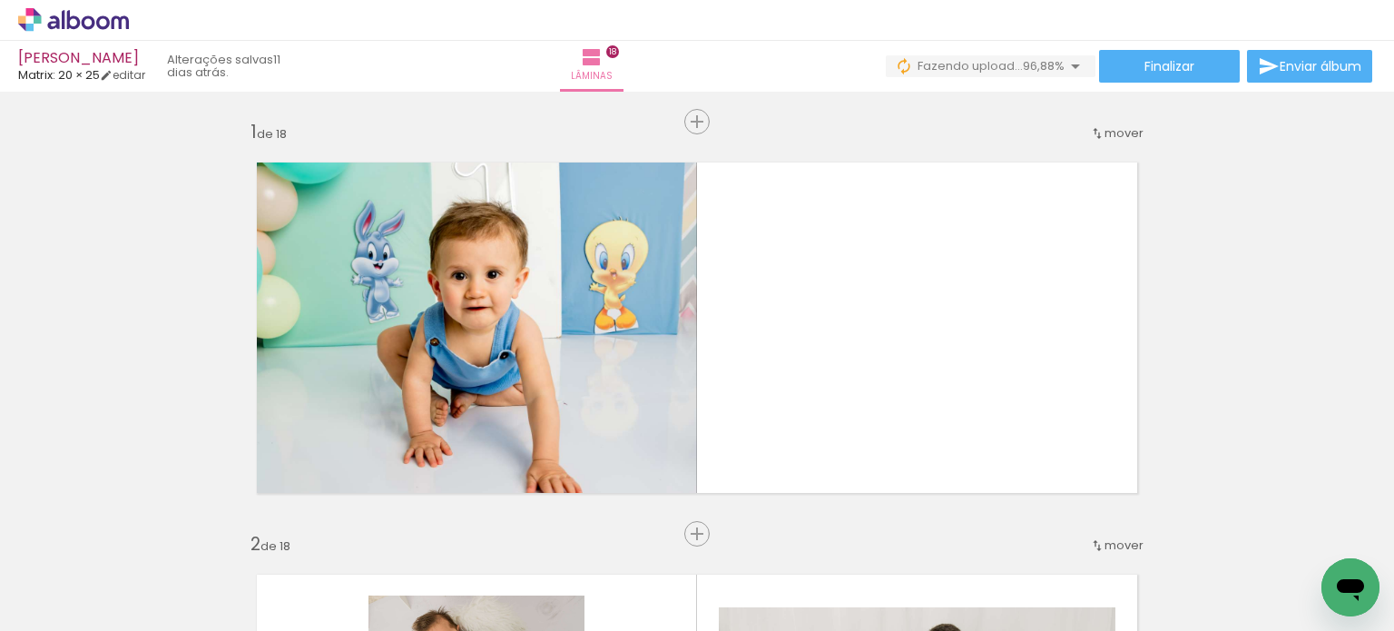
scroll to position [0, 4541]
click at [1081, 449] on quentale-layouter at bounding box center [697, 327] width 917 height 367
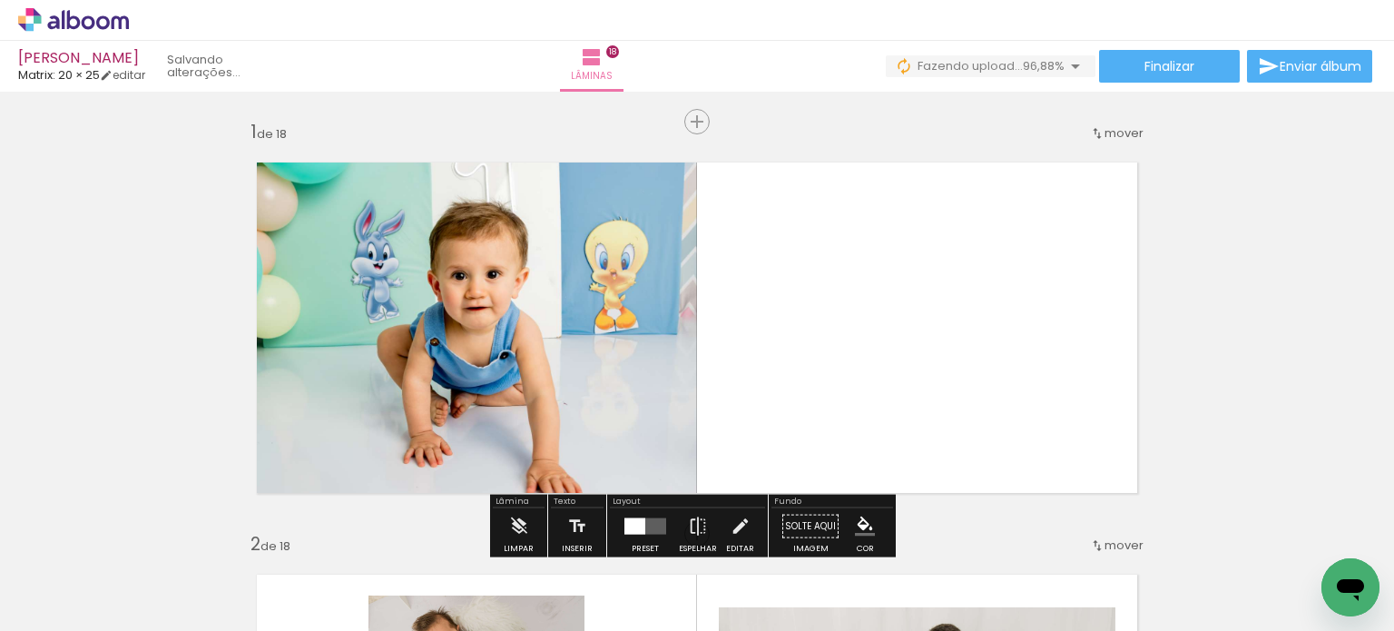
scroll to position [0, 5266]
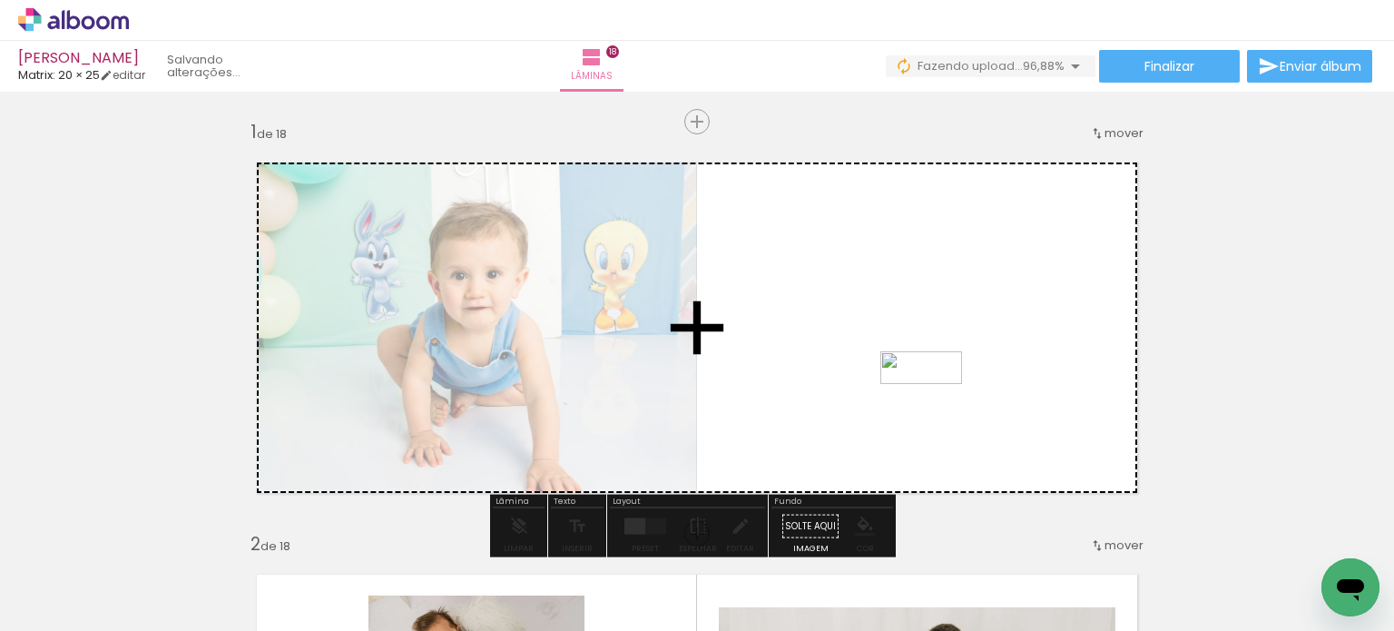
drag, startPoint x: 1305, startPoint y: 566, endPoint x: 936, endPoint y: 399, distance: 405.5
click at [936, 399] on quentale-workspace at bounding box center [697, 315] width 1394 height 631
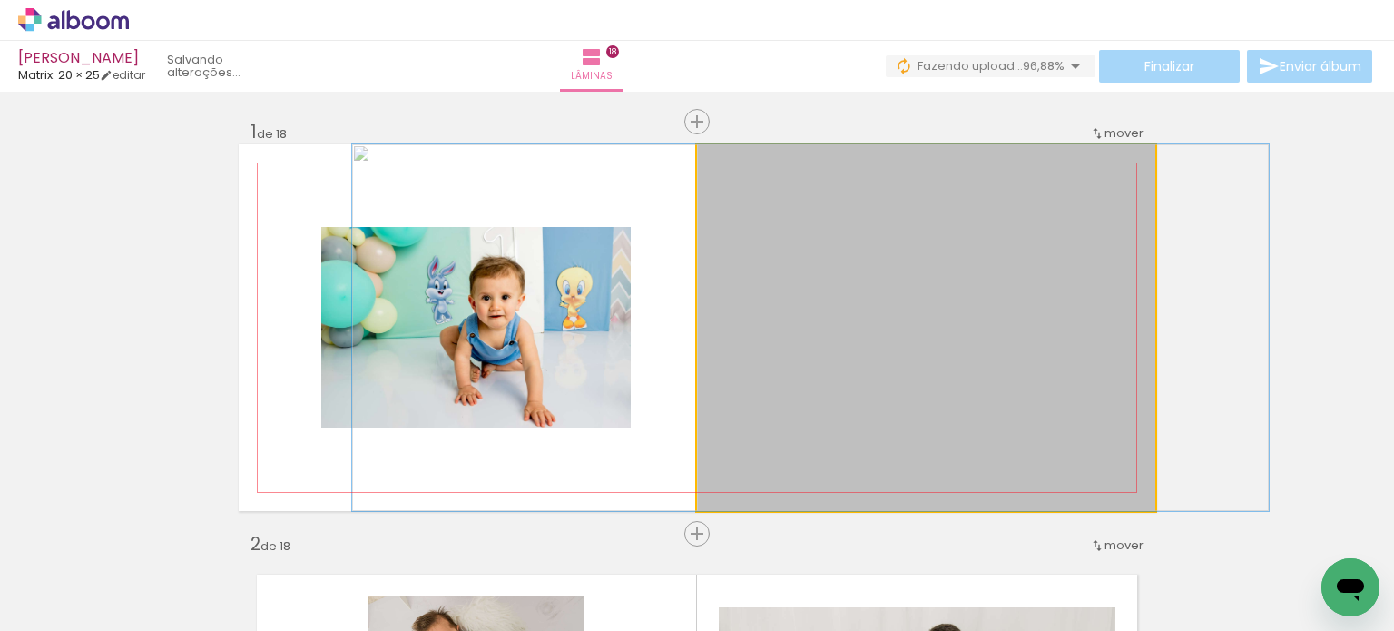
drag, startPoint x: 845, startPoint y: 399, endPoint x: 696, endPoint y: 377, distance: 150.6
click at [683, 386] on quentale-layouter at bounding box center [697, 327] width 917 height 367
drag, startPoint x: 798, startPoint y: 373, endPoint x: 670, endPoint y: 365, distance: 128.3
click at [670, 365] on quentale-layouter at bounding box center [697, 327] width 917 height 367
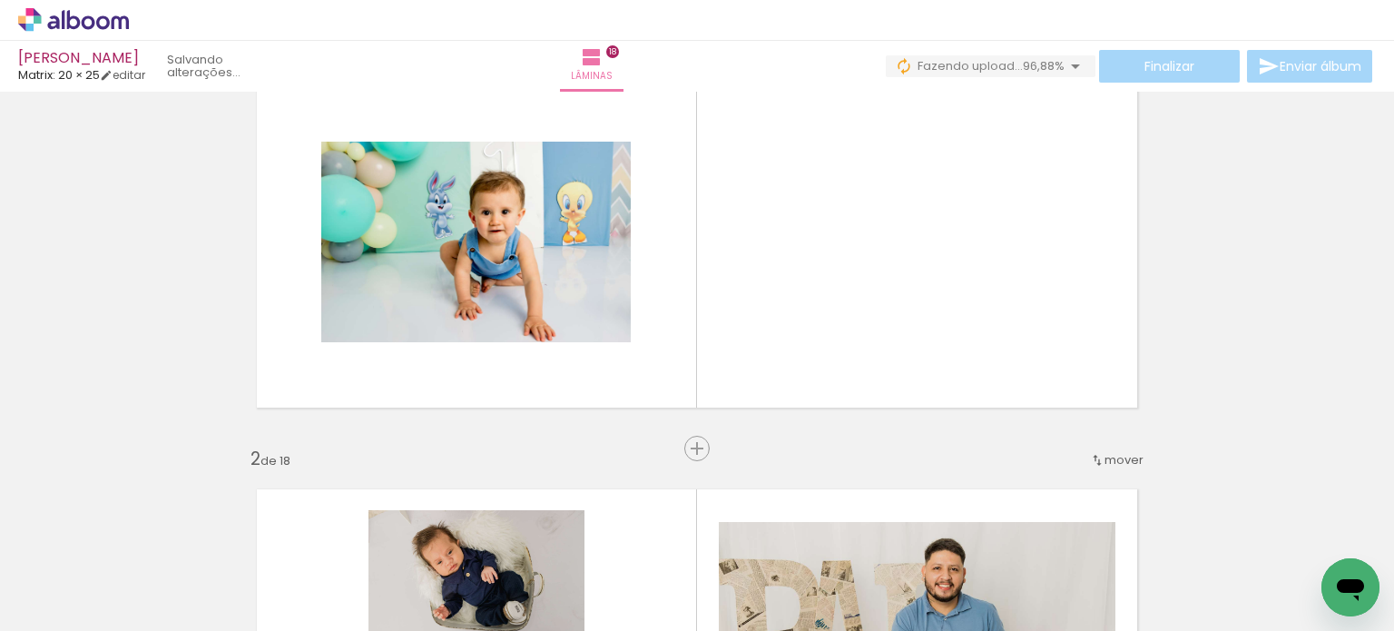
scroll to position [109, 0]
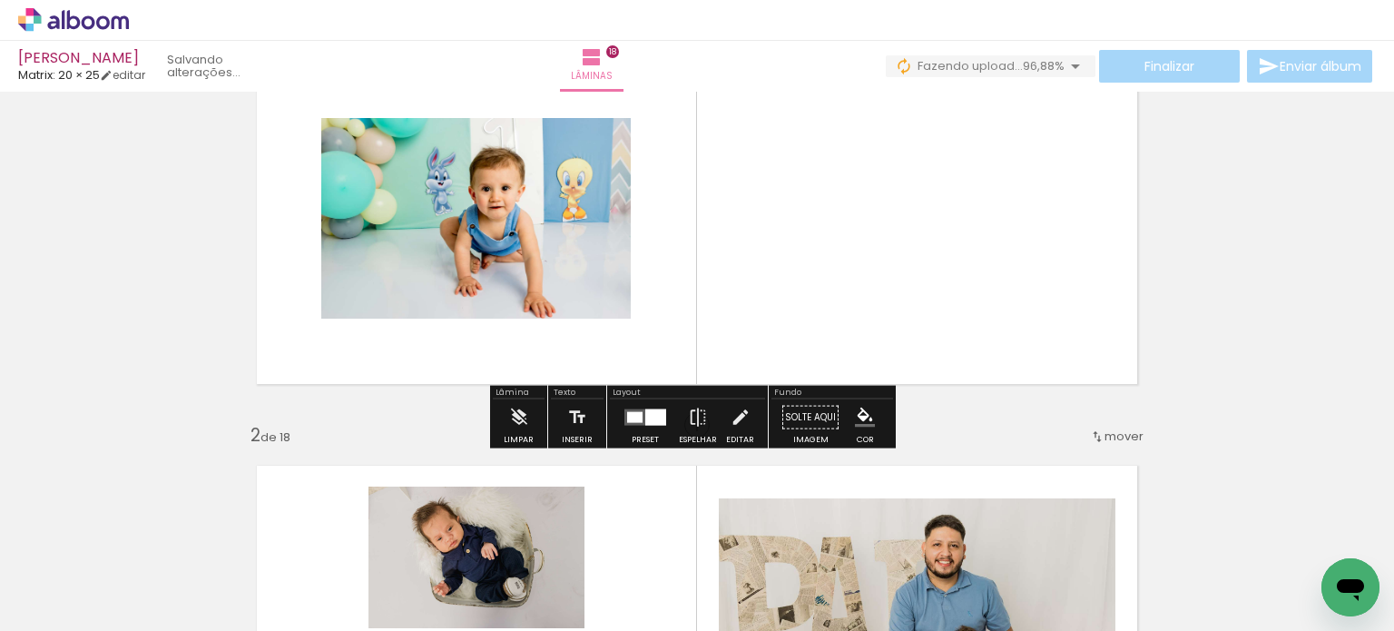
click at [656, 421] on div at bounding box center [655, 417] width 21 height 16
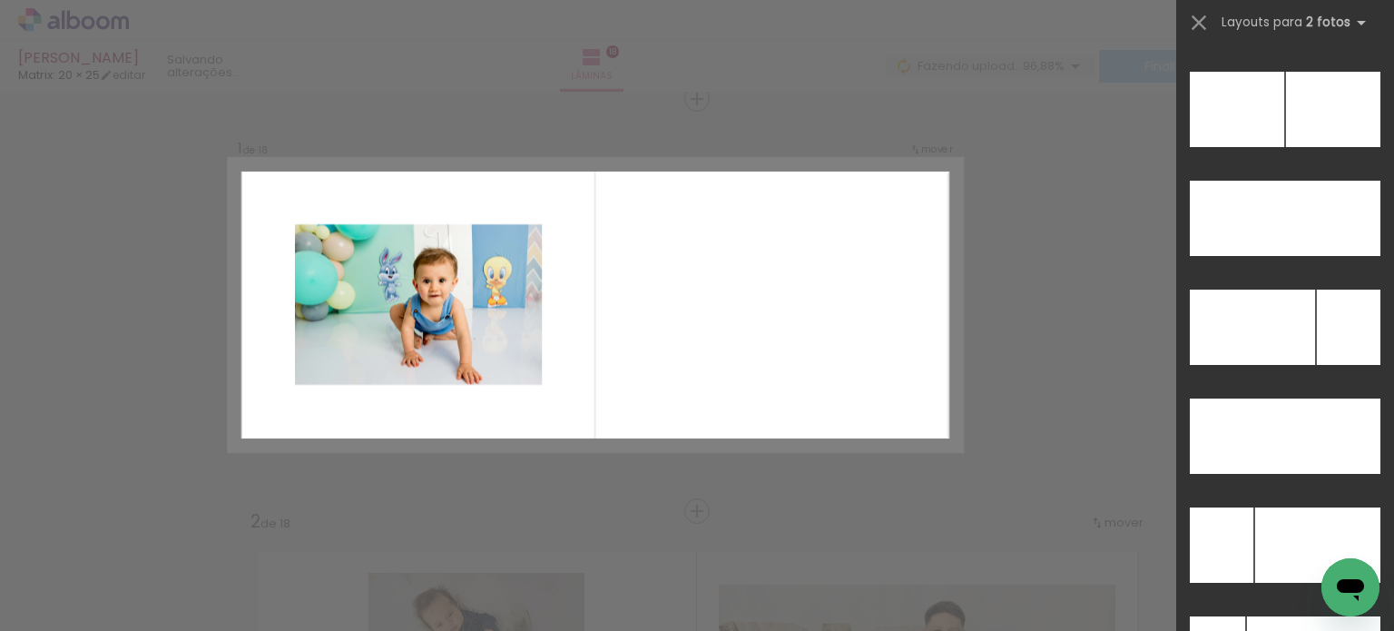
scroll to position [3292, 0]
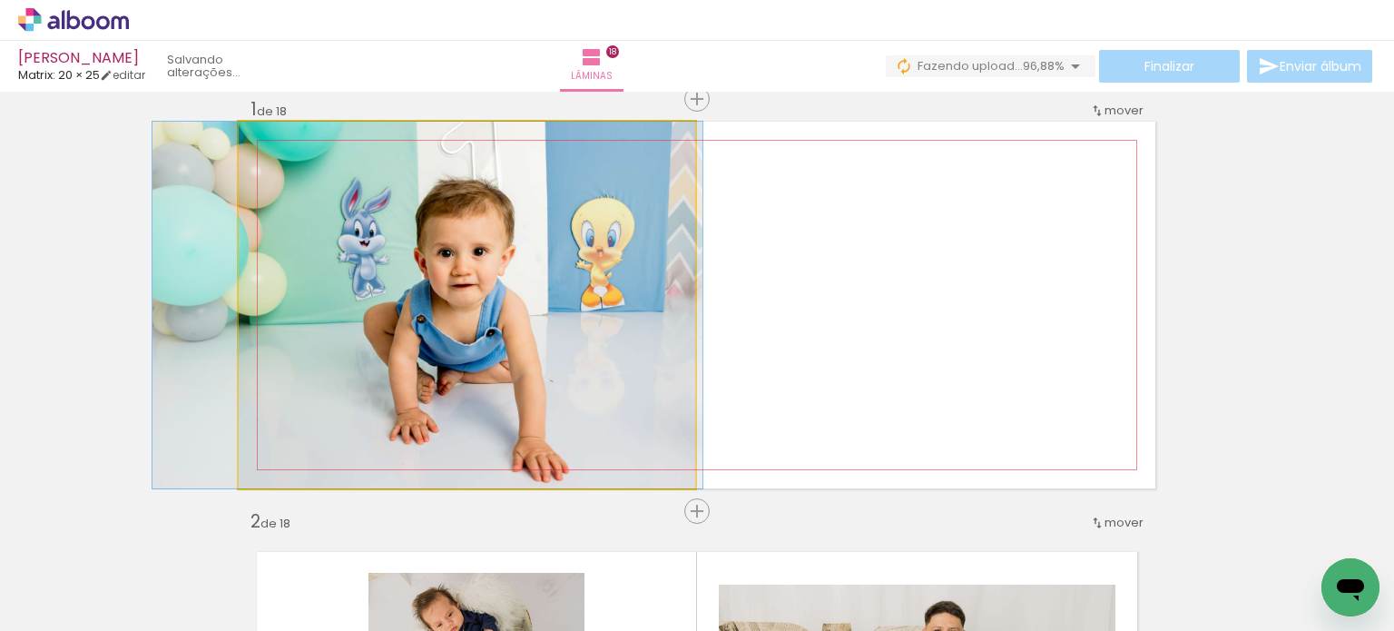
drag, startPoint x: 615, startPoint y: 341, endPoint x: 576, endPoint y: 326, distance: 41.1
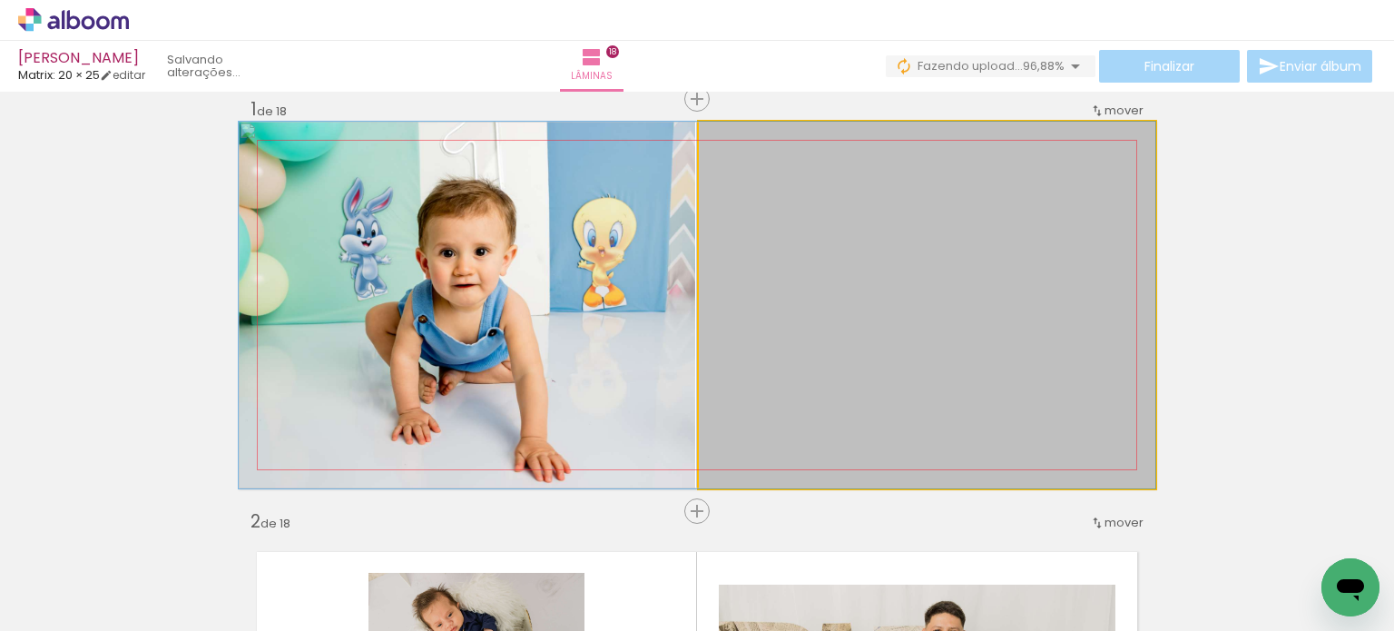
drag, startPoint x: 902, startPoint y: 357, endPoint x: 881, endPoint y: 357, distance: 20.9
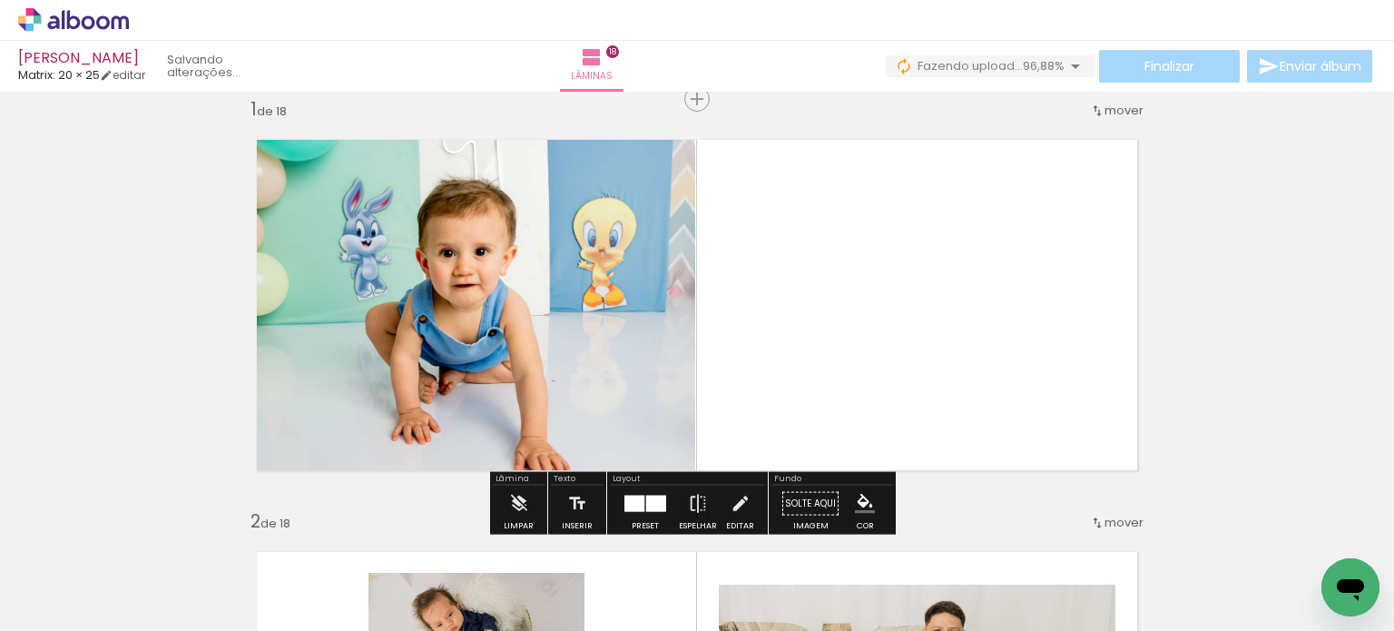
drag, startPoint x: 1213, startPoint y: 297, endPoint x: 1203, endPoint y: 305, distance: 12.9
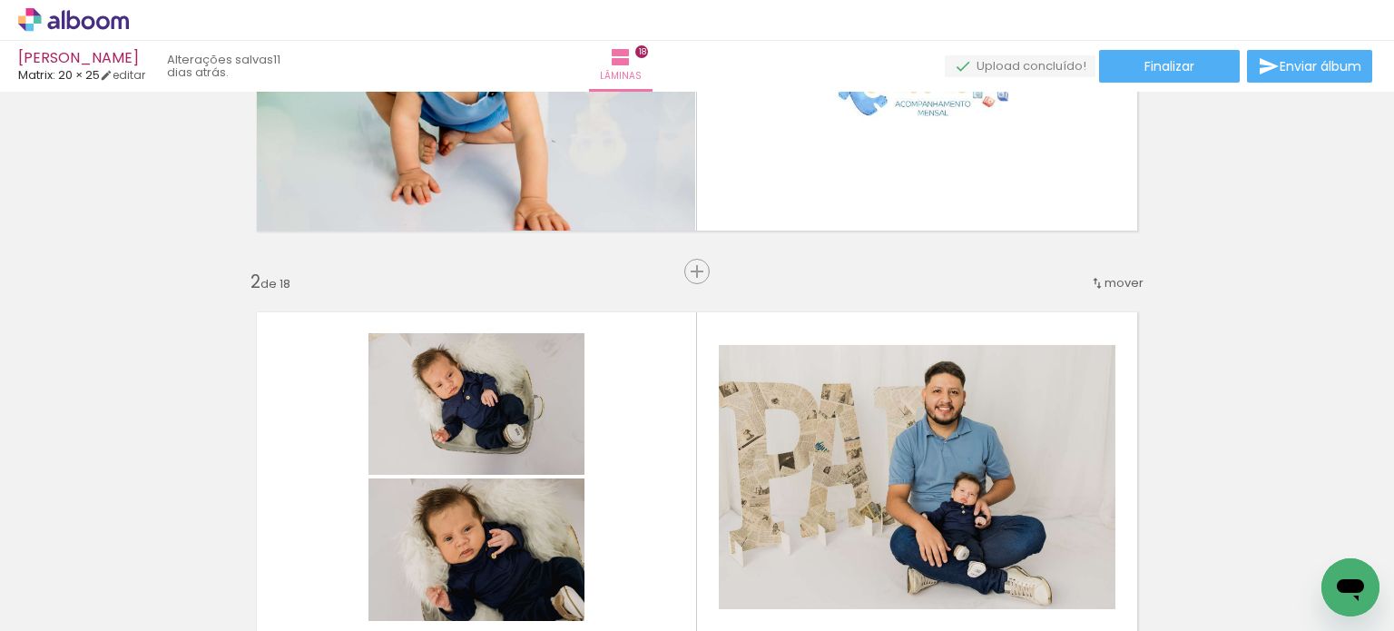
scroll to position [0, 0]
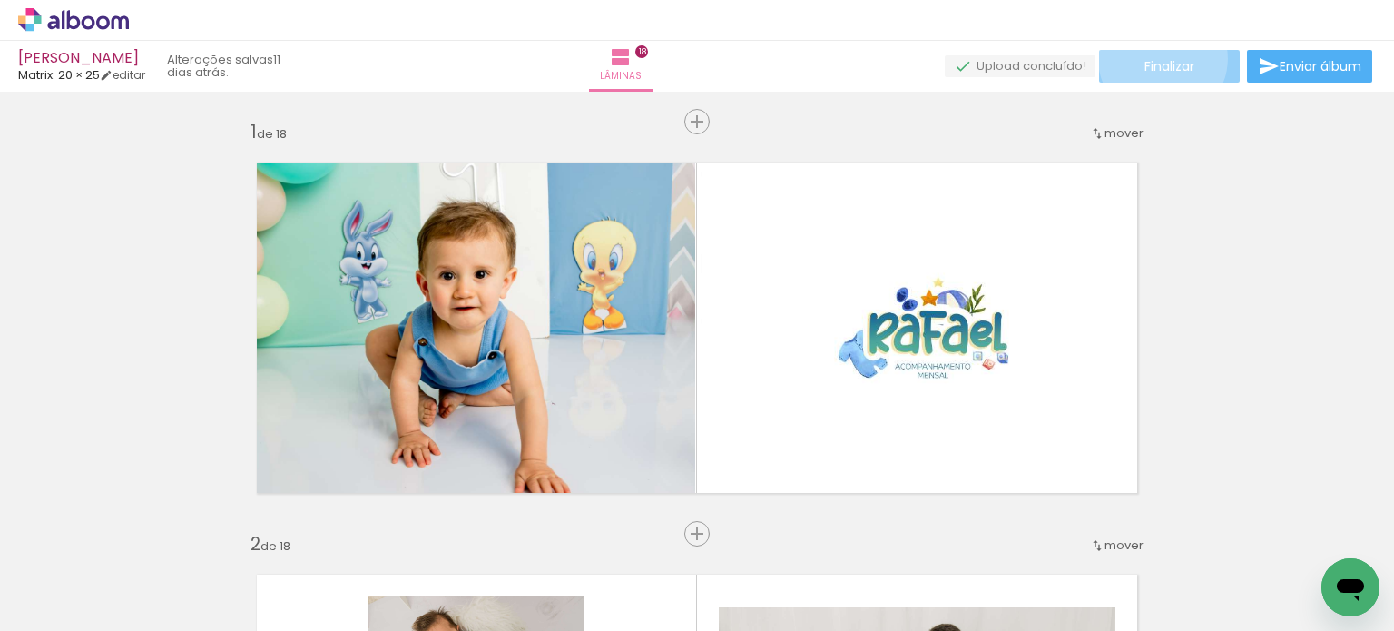
click at [1156, 61] on span "Finalizar" at bounding box center [1170, 66] width 50 height 13
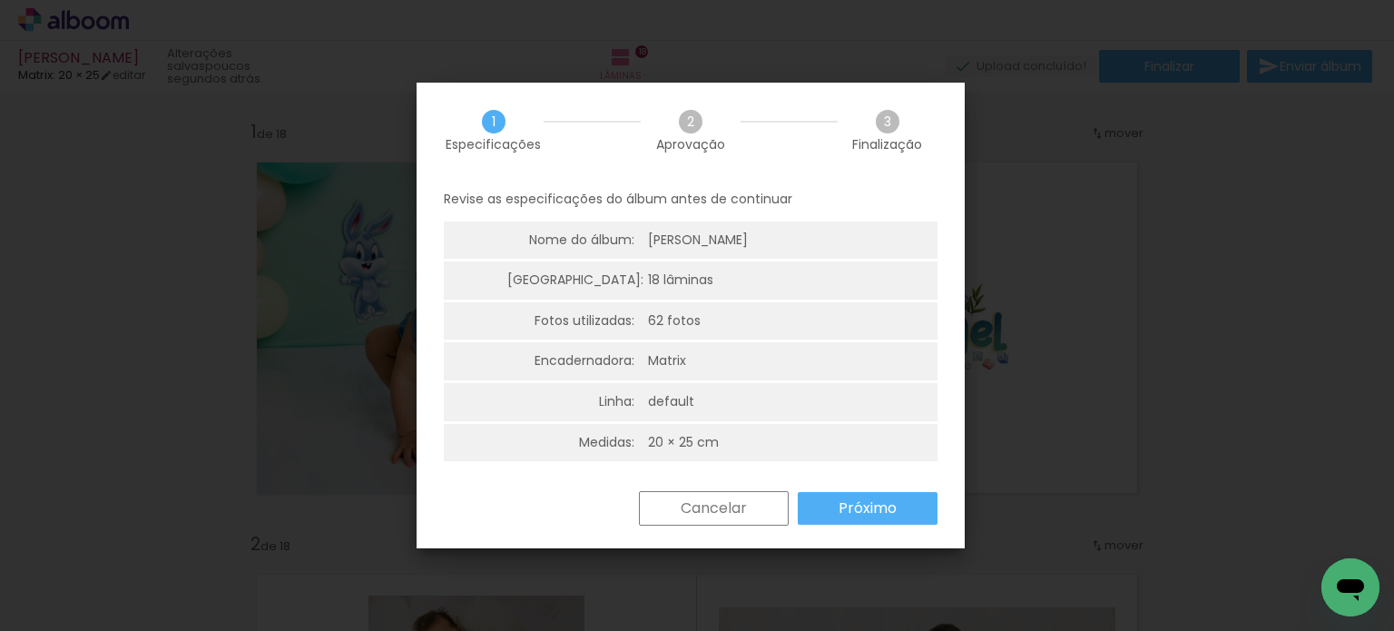
click at [904, 509] on paper-button "Próximo" at bounding box center [868, 508] width 140 height 33
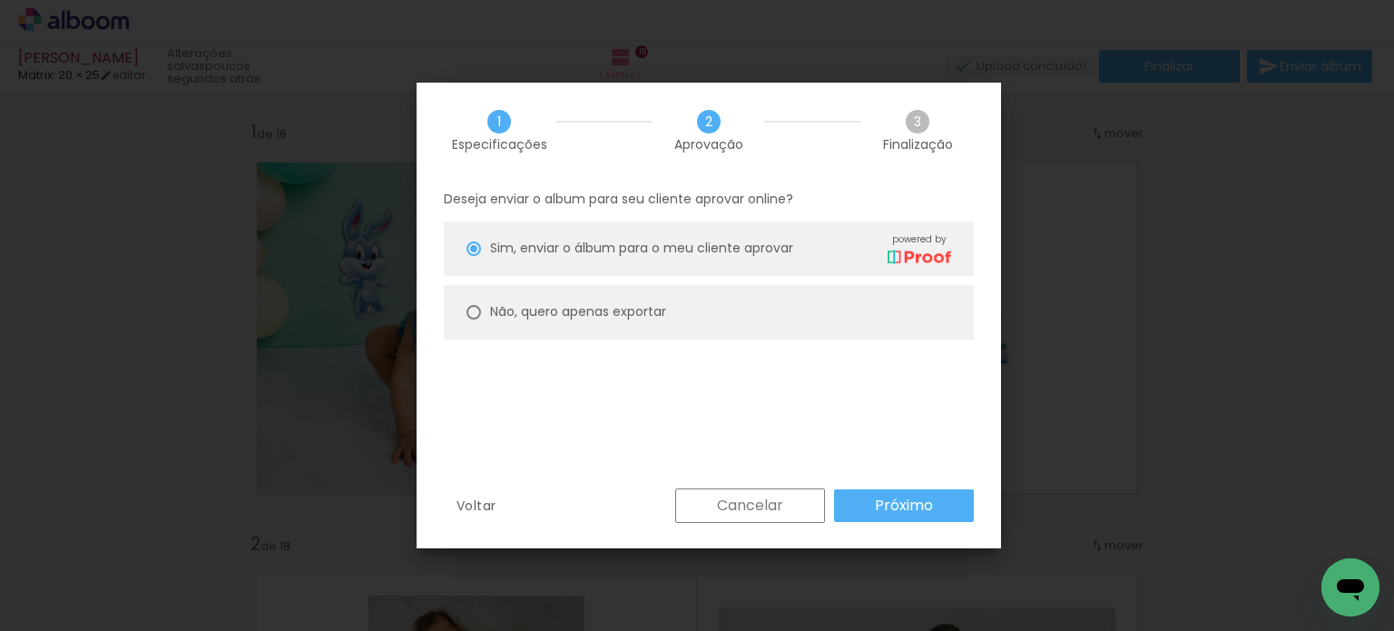
click at [0, 0] on slot "Próximo" at bounding box center [0, 0] width 0 height 0
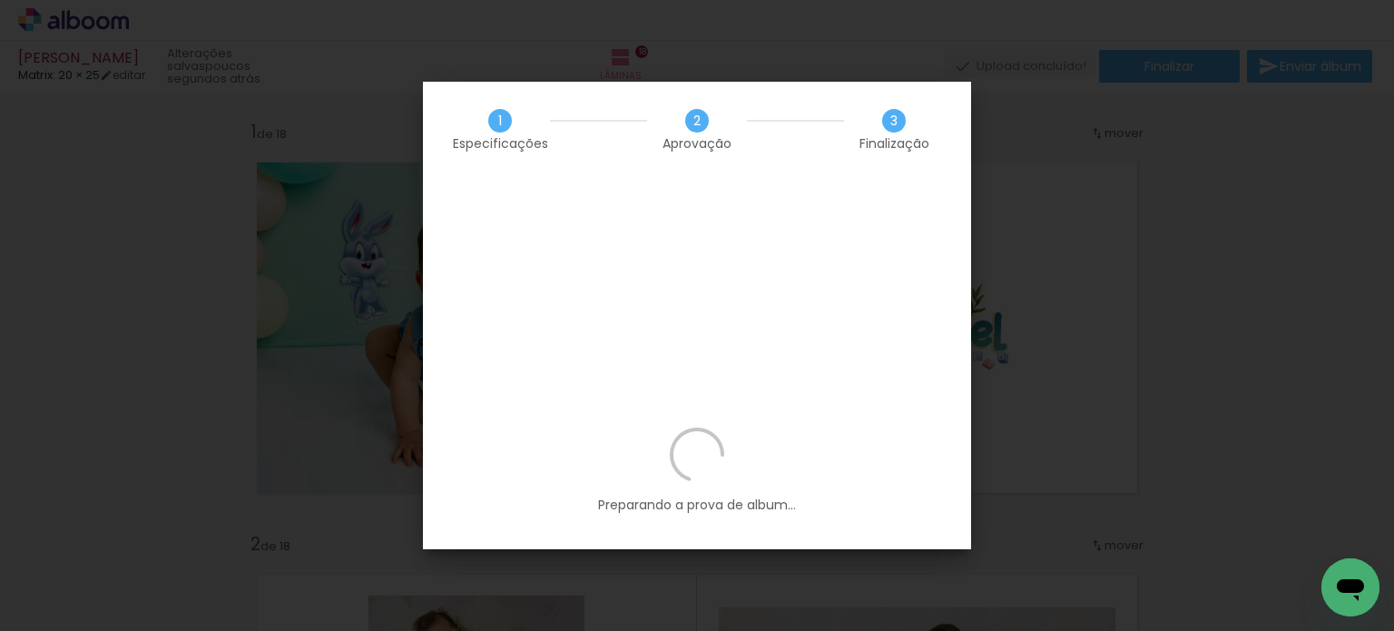
click at [705, 428] on div "Preparando a prova de album..." at bounding box center [697, 489] width 548 height 122
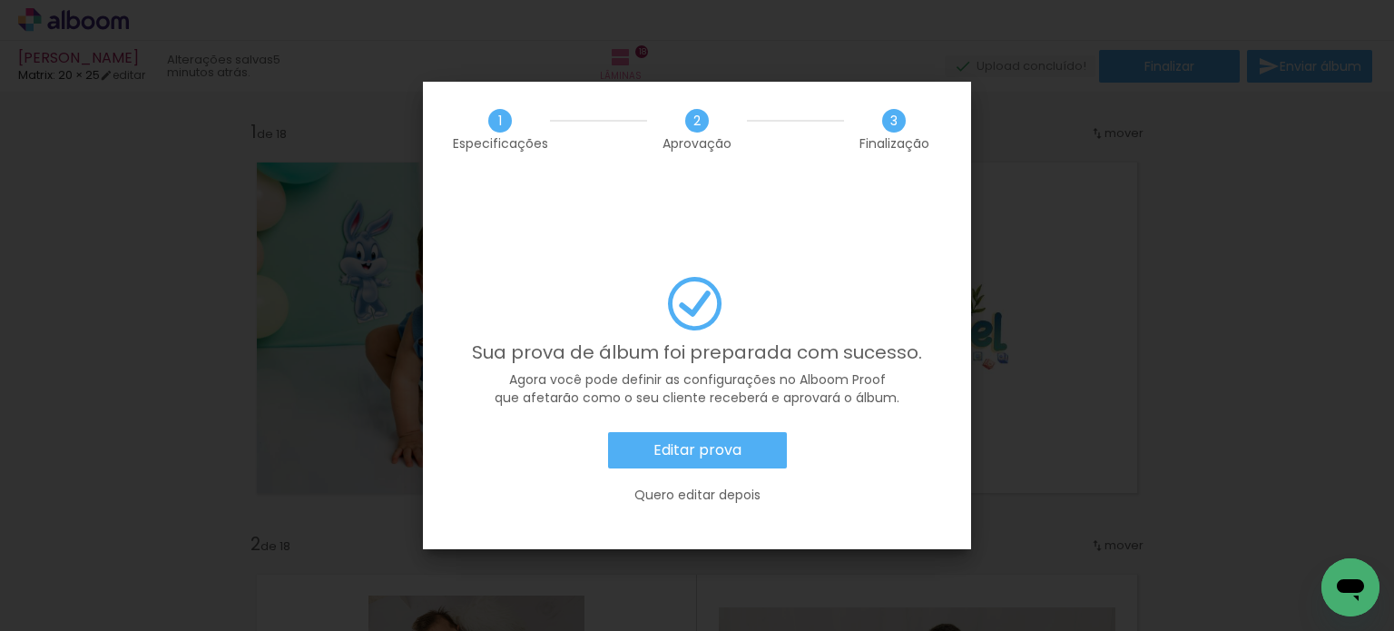
scroll to position [0, 5266]
click at [752, 432] on paper-button "Editar prova" at bounding box center [697, 450] width 179 height 36
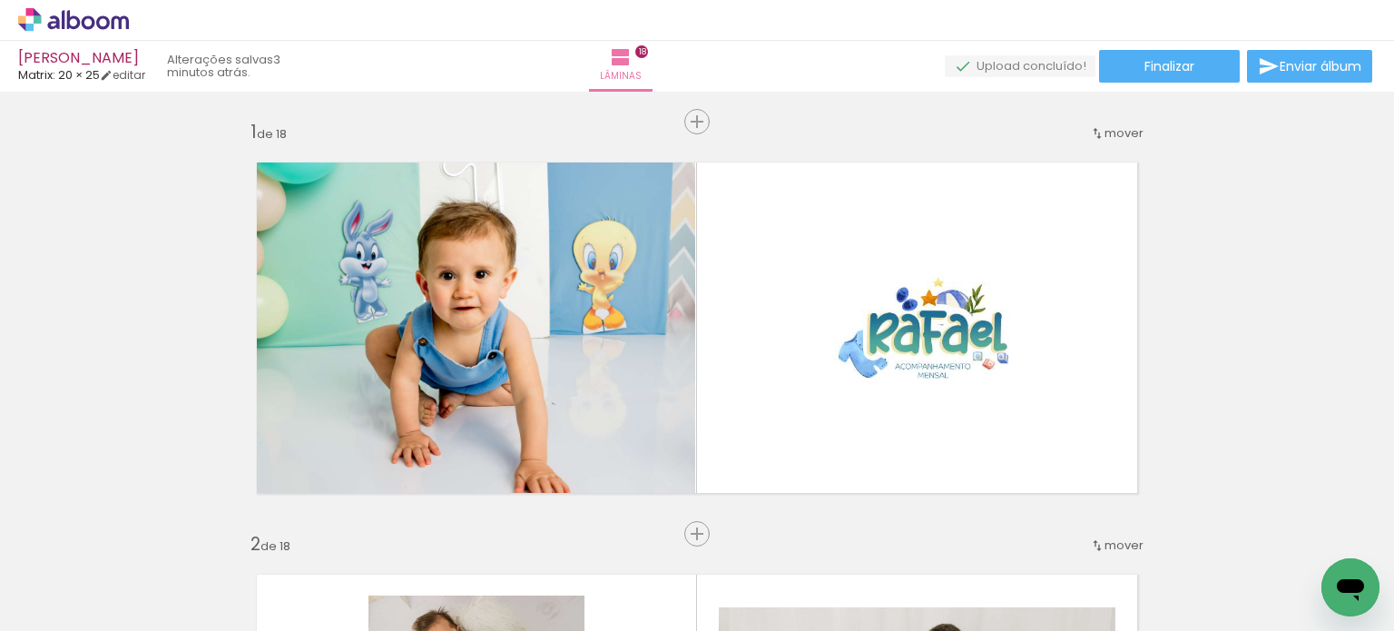
scroll to position [0, 5266]
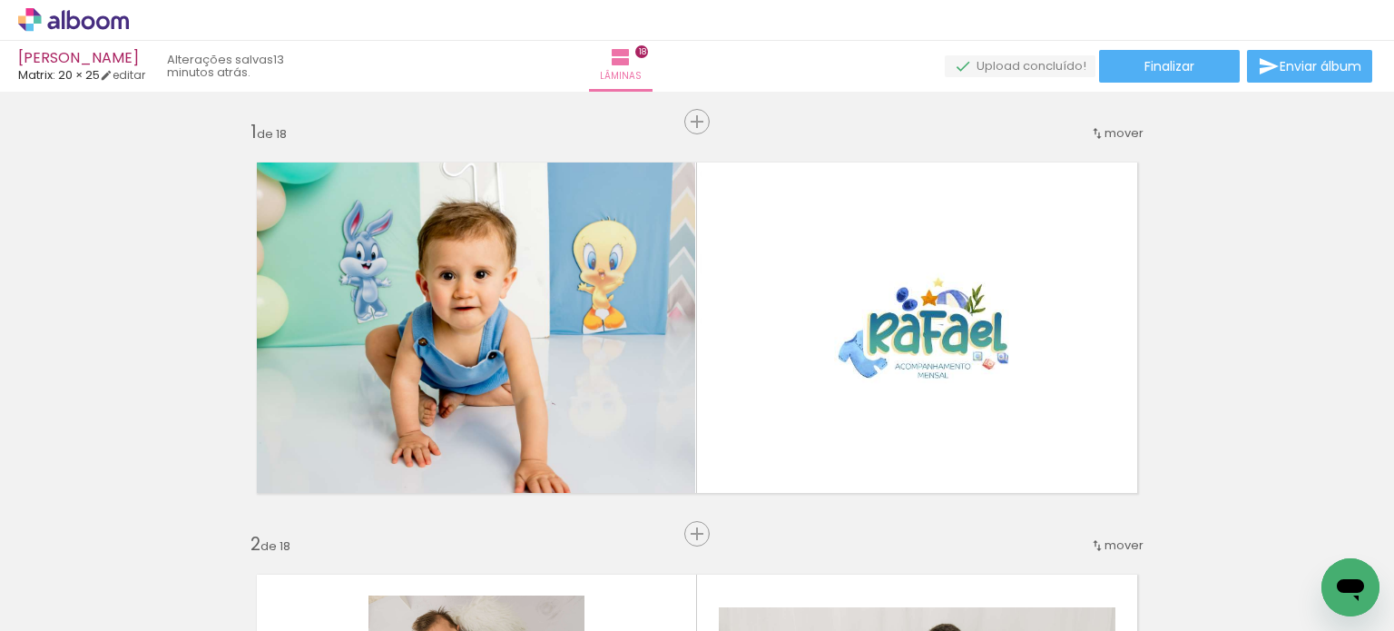
scroll to position [0, 5266]
